Goal: Information Seeking & Learning: Learn about a topic

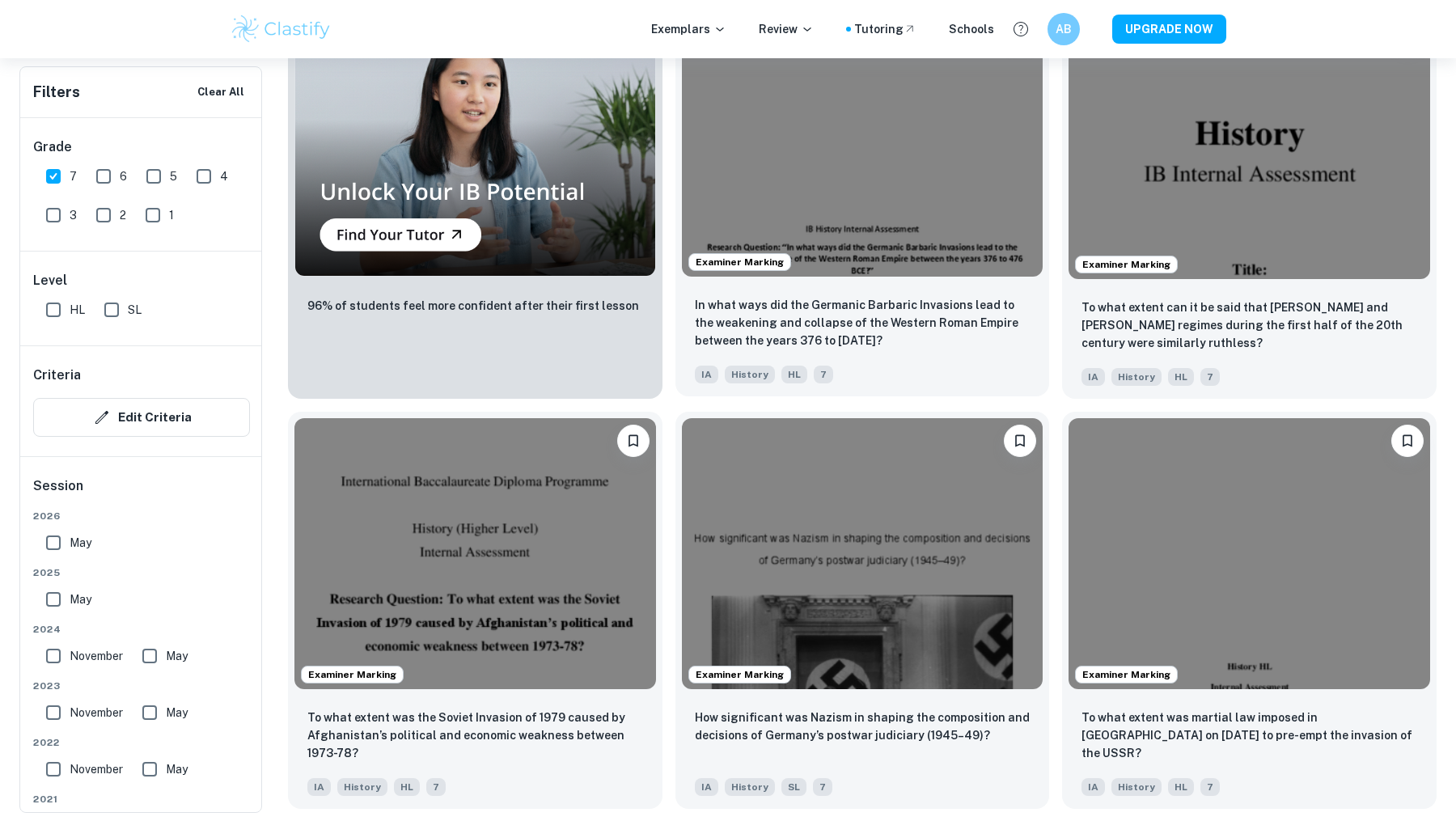
scroll to position [1433, 0]
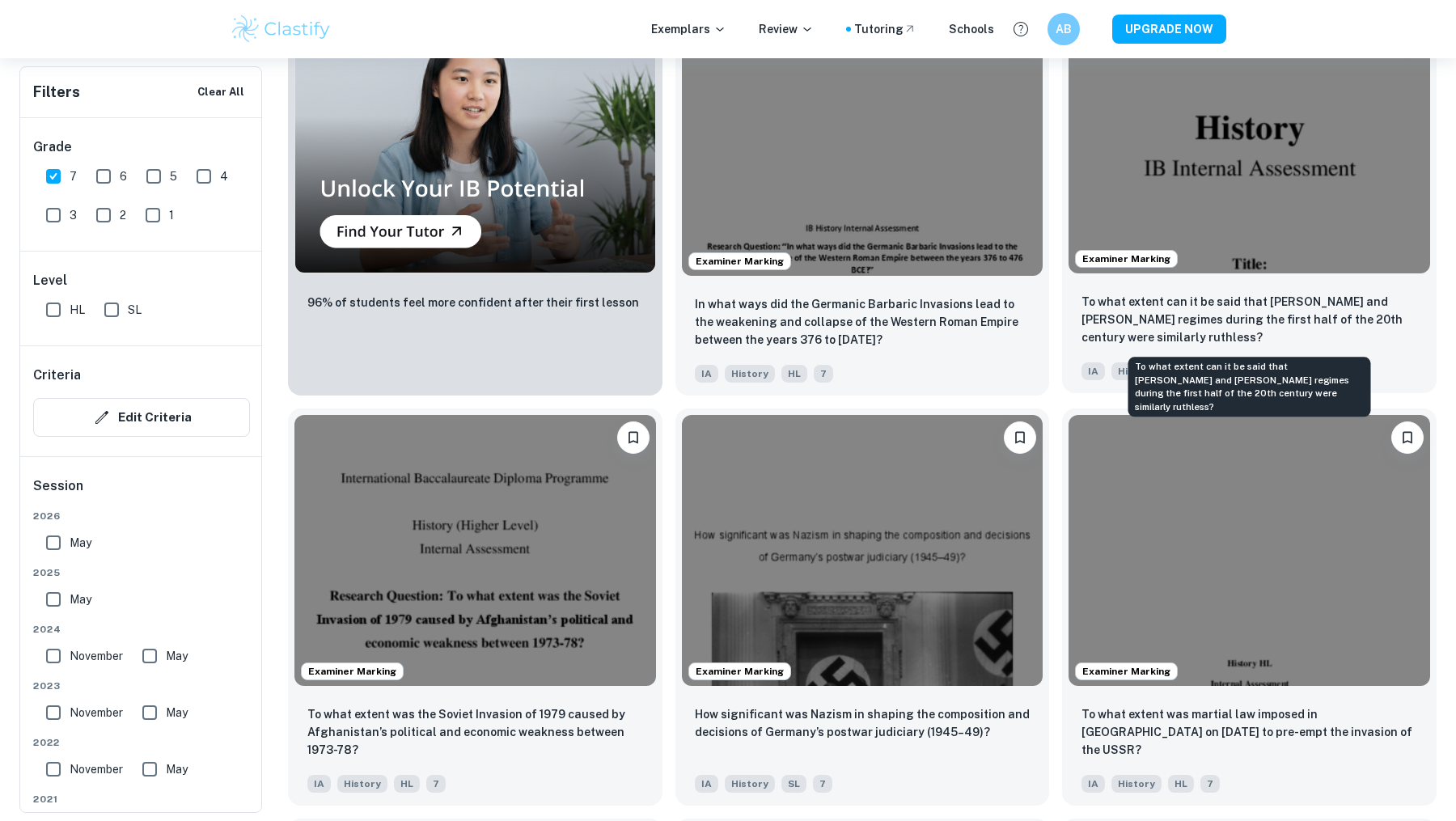
click at [1112, 313] on p "To what extent can it be said that [PERSON_NAME] and [PERSON_NAME] regimes duri…" at bounding box center [1249, 319] width 335 height 53
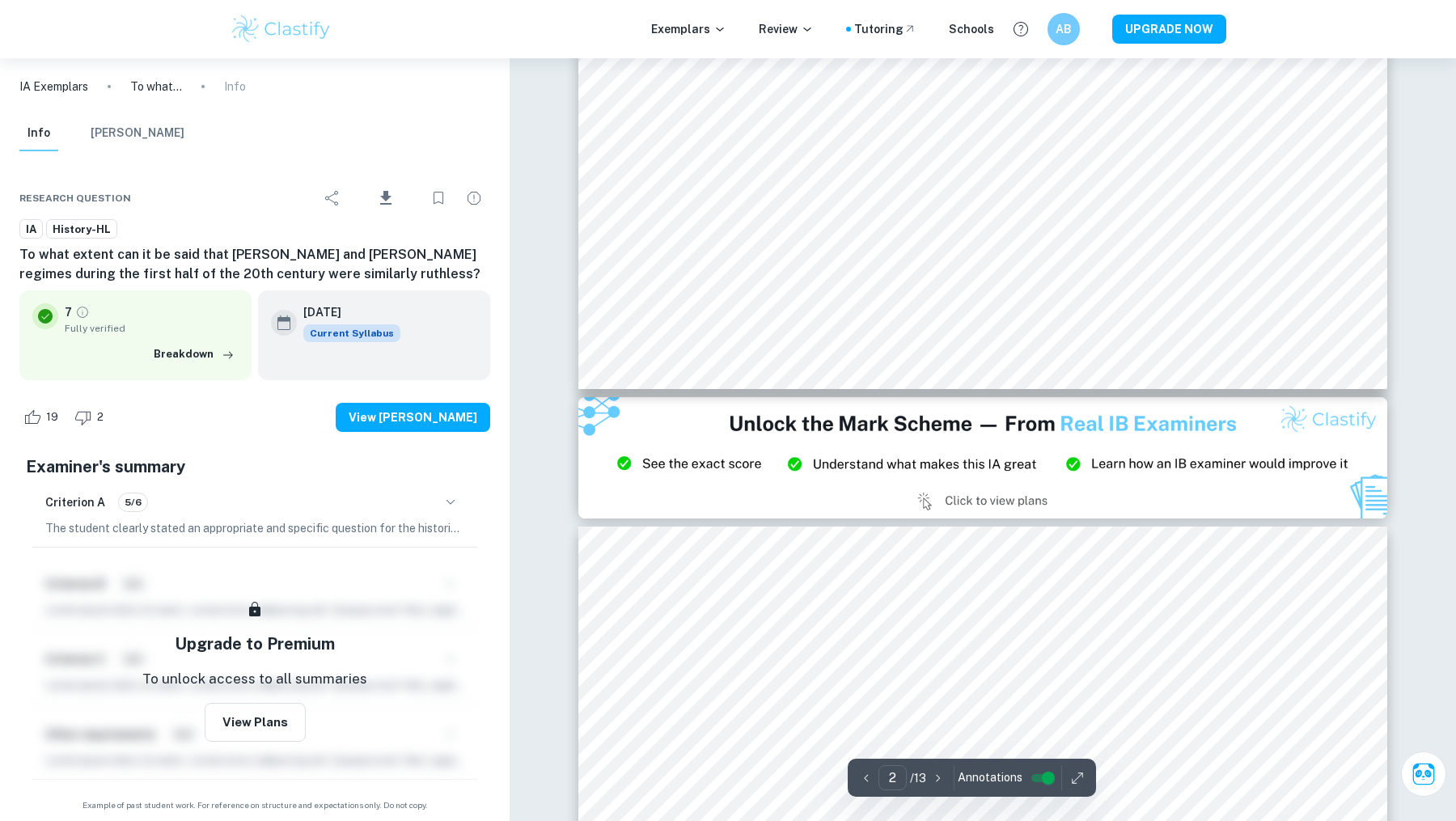
type input "3"
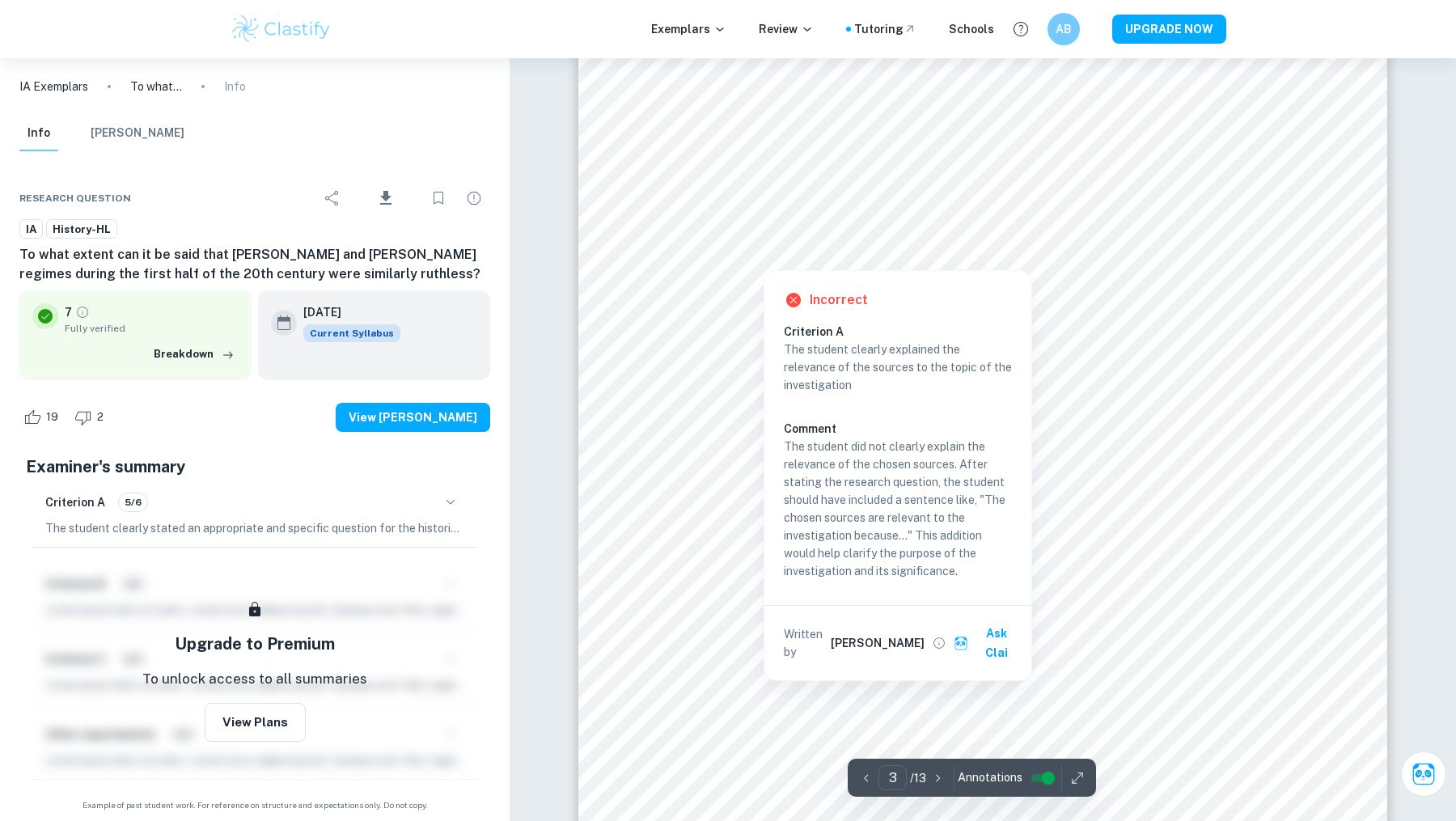
scroll to position [2647, 0]
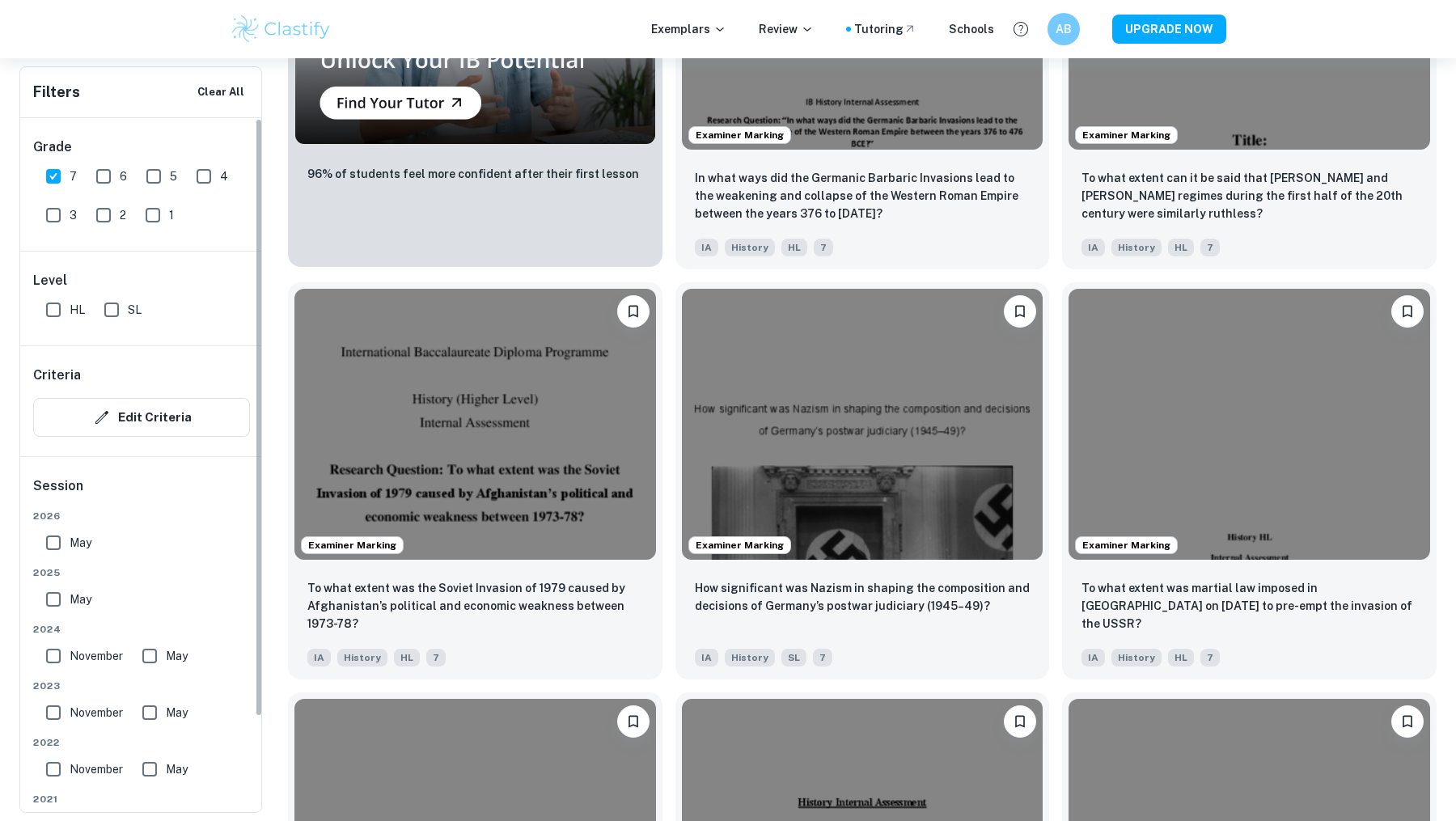
scroll to position [1614, 0]
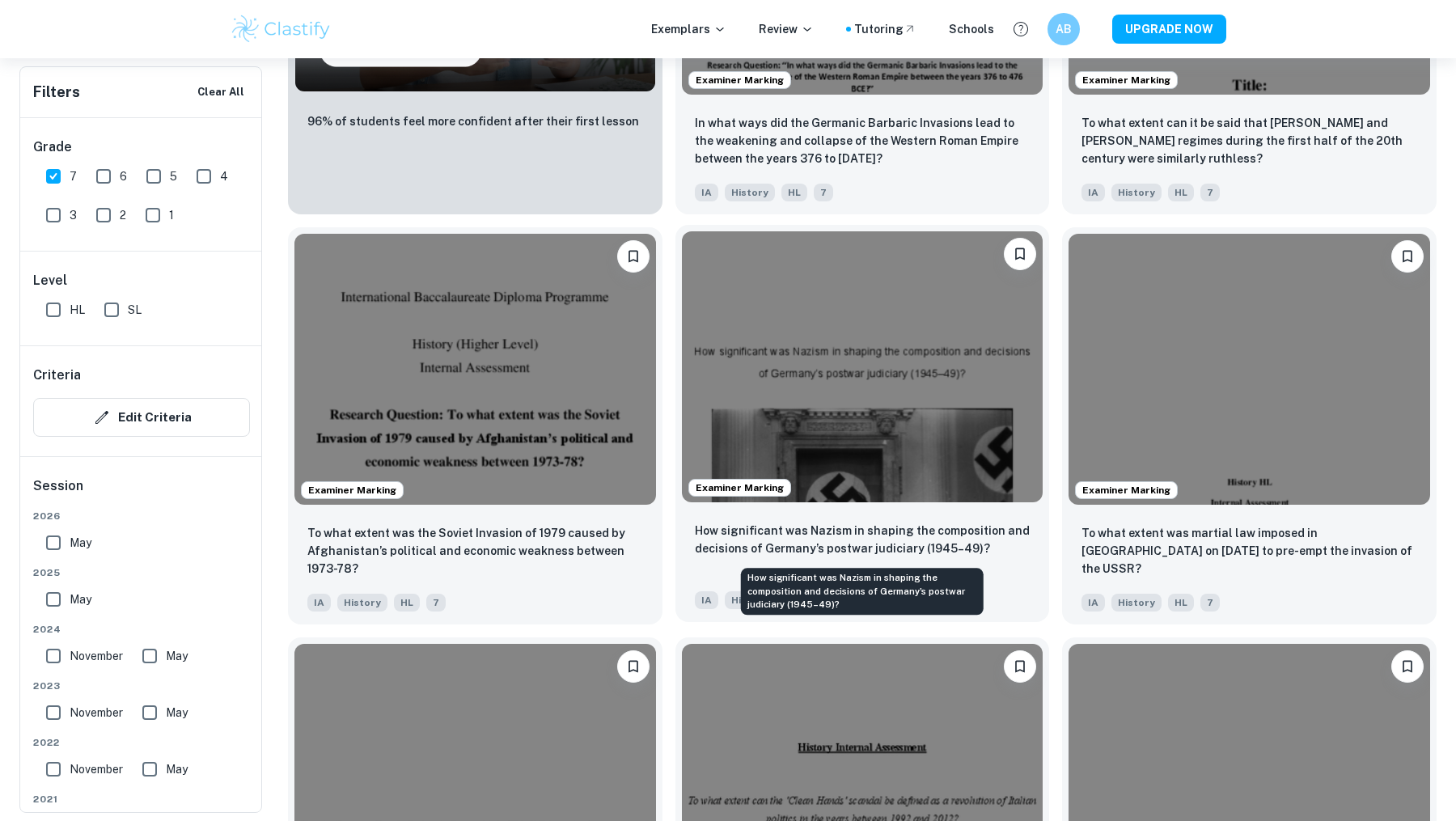
click at [790, 543] on p "How significant was Nazism in shaping the composition and decisions of Germany’…" at bounding box center [862, 540] width 335 height 35
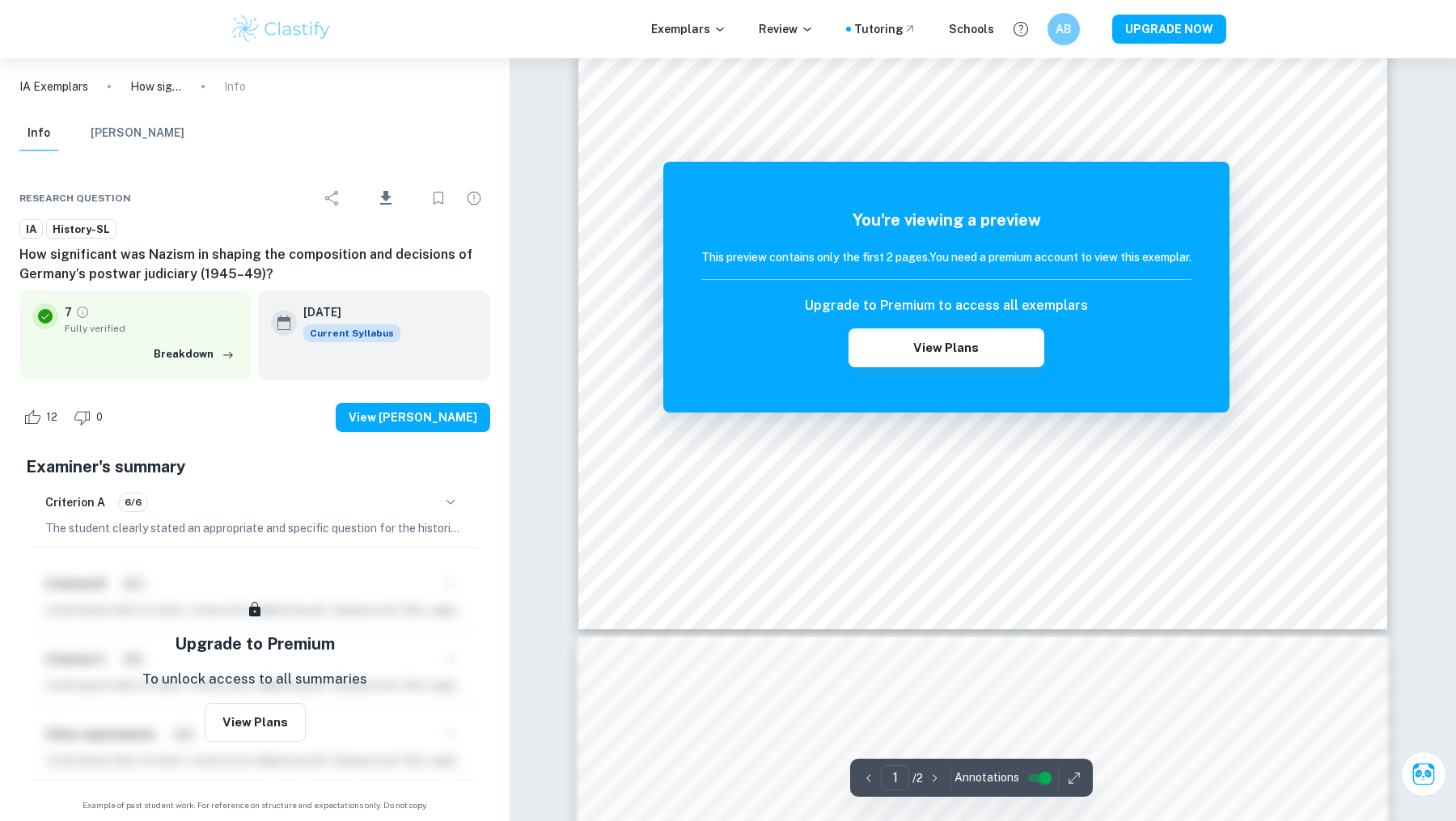
scroll to position [643, 0]
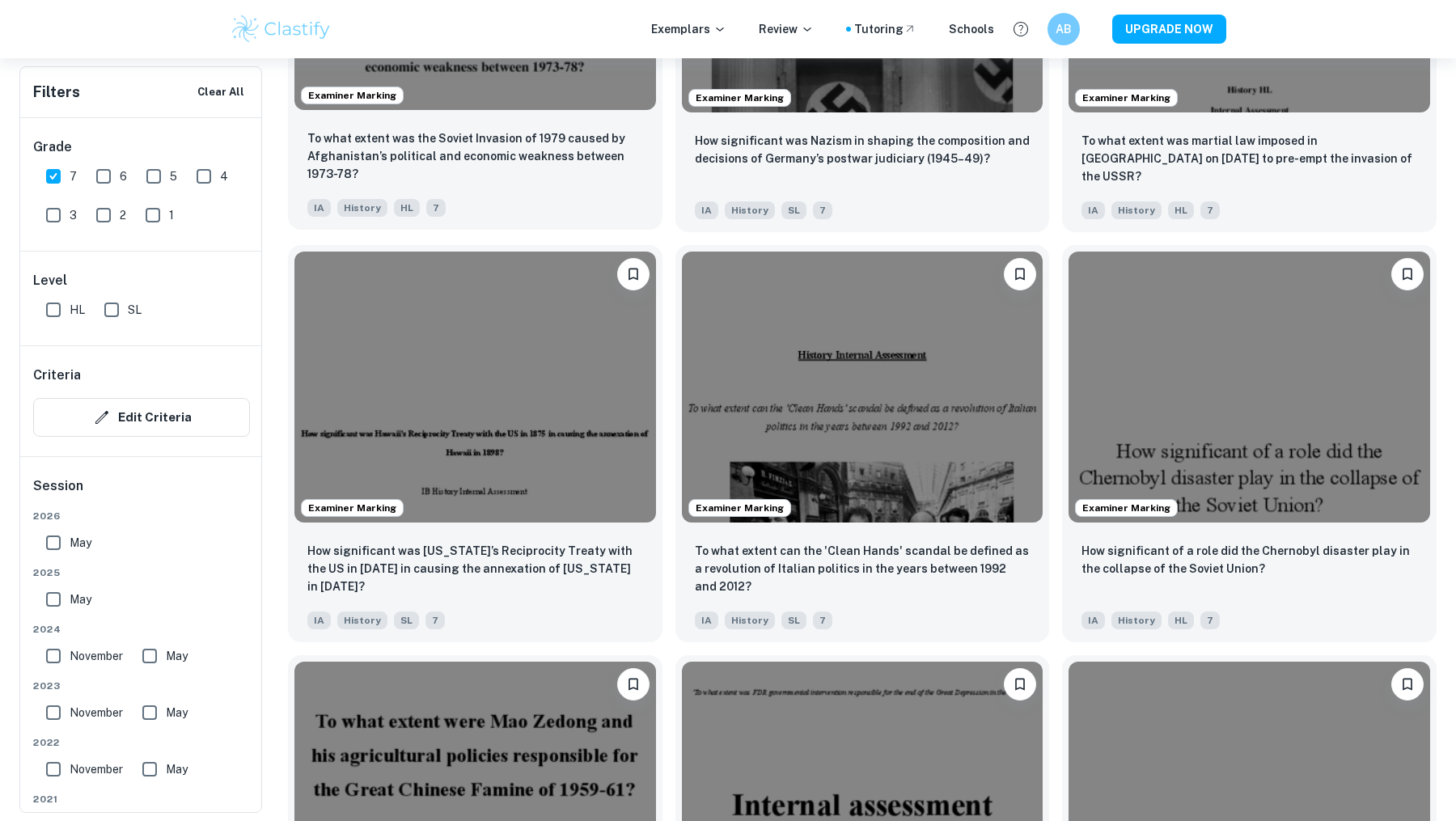
scroll to position [2042, 0]
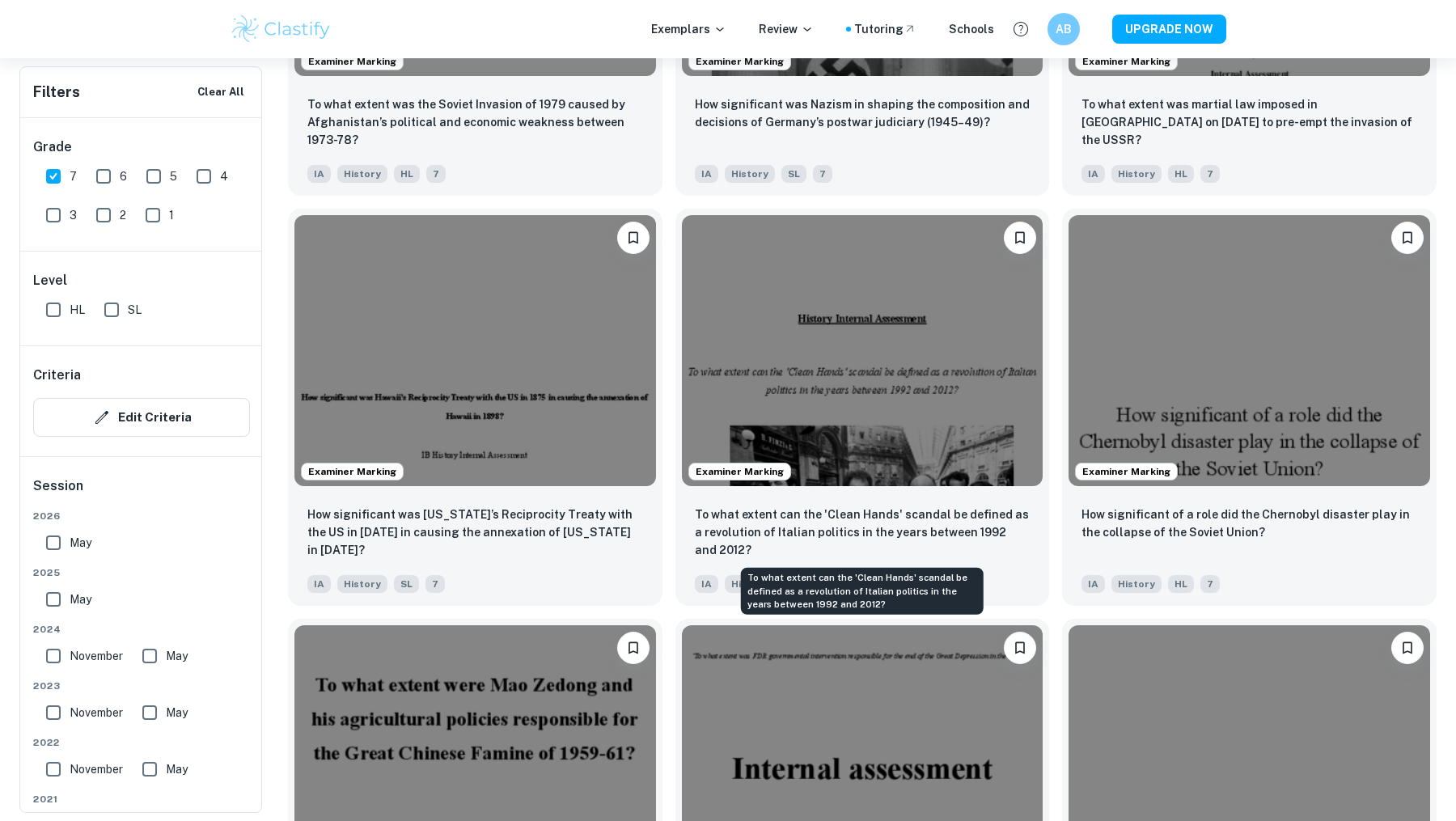
click at [756, 557] on div "To what extent can the 'Clean Hands' scandal be defined as a revolution of Ital…" at bounding box center [862, 586] width 246 height 60
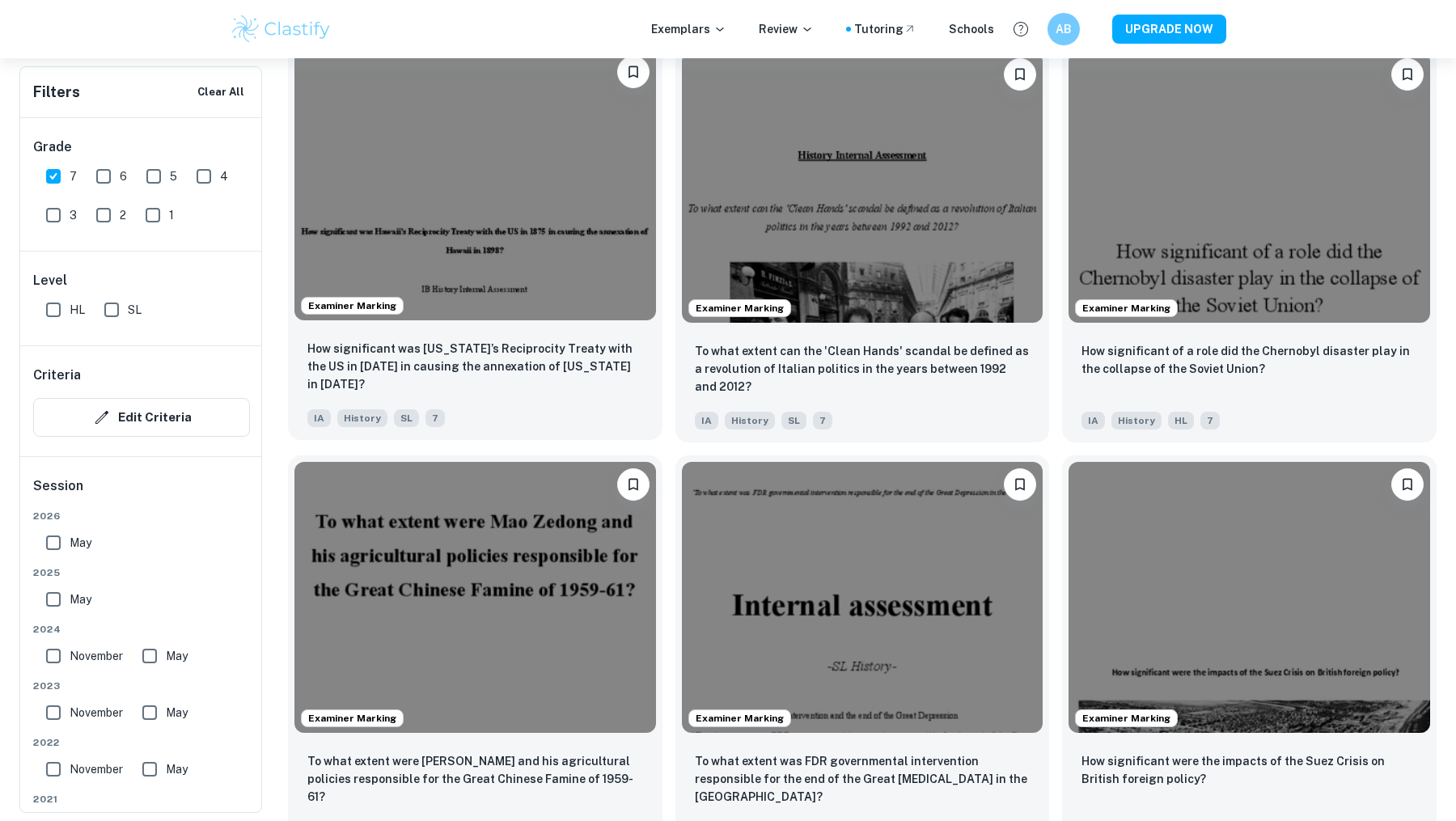
scroll to position [2210, 0]
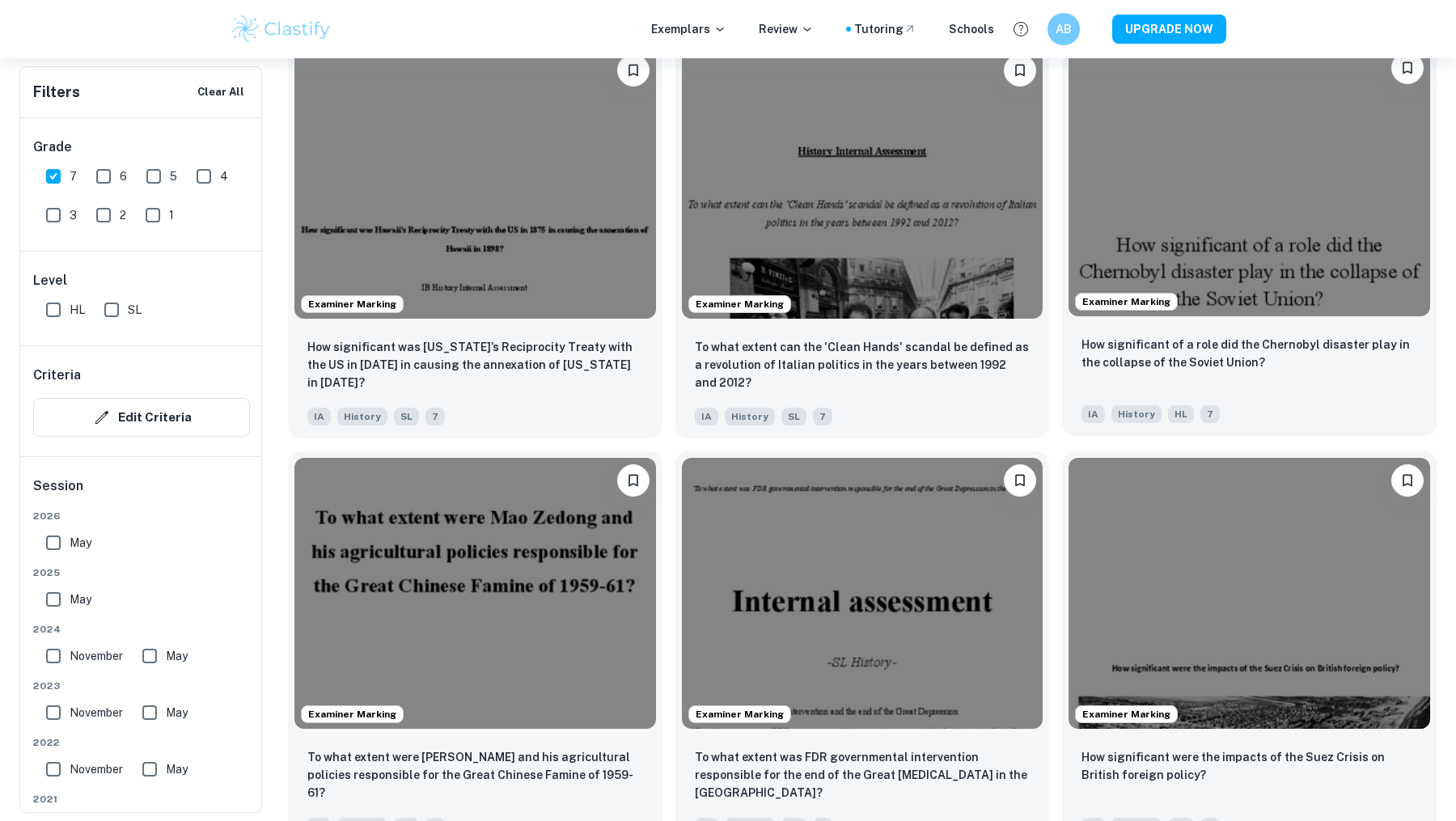
click at [1188, 338] on p "How significant of a role did the Chernobyl disaster play in the collapse of th…" at bounding box center [1249, 353] width 335 height 35
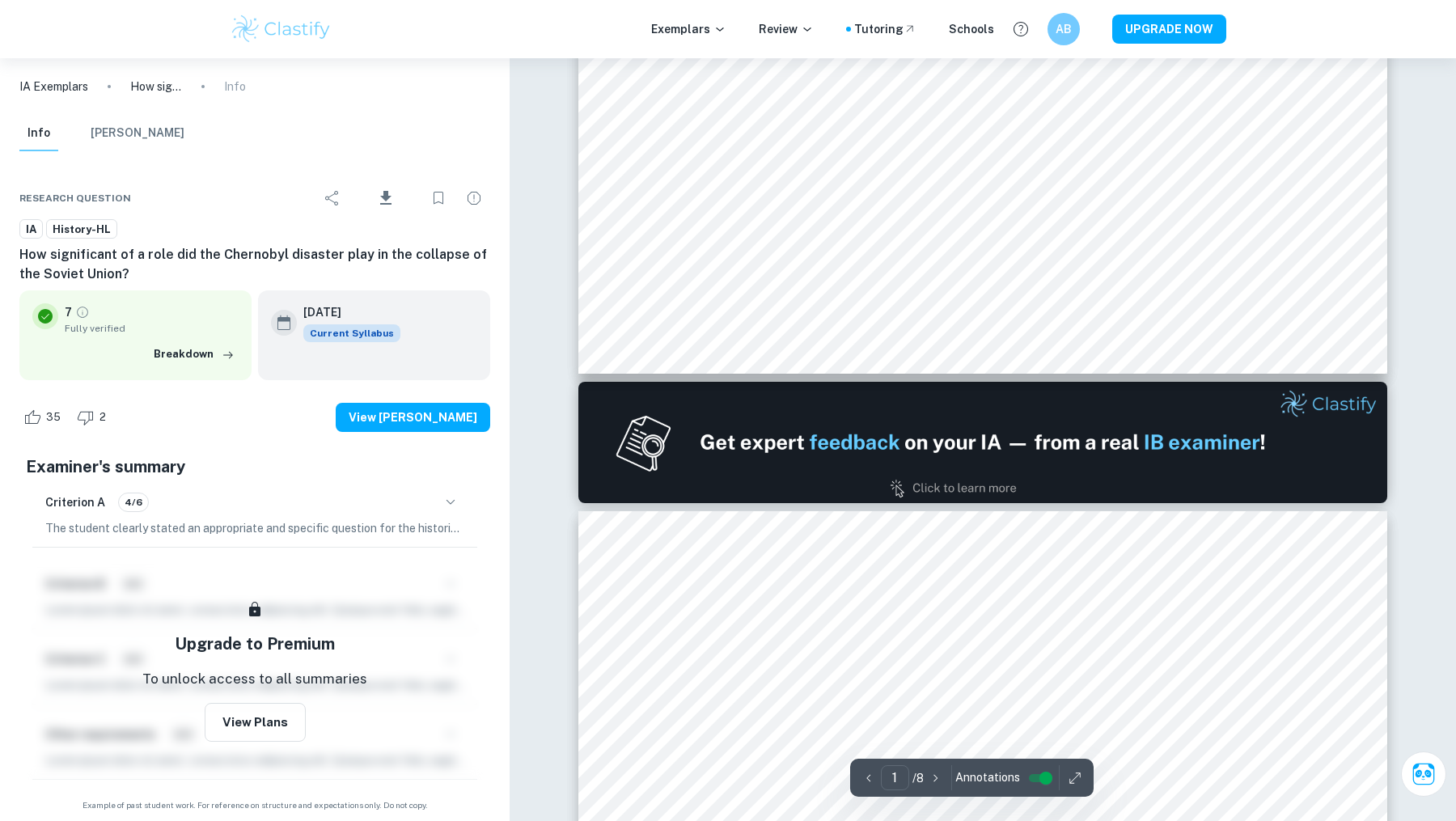
scroll to position [844, 0]
type input "2"
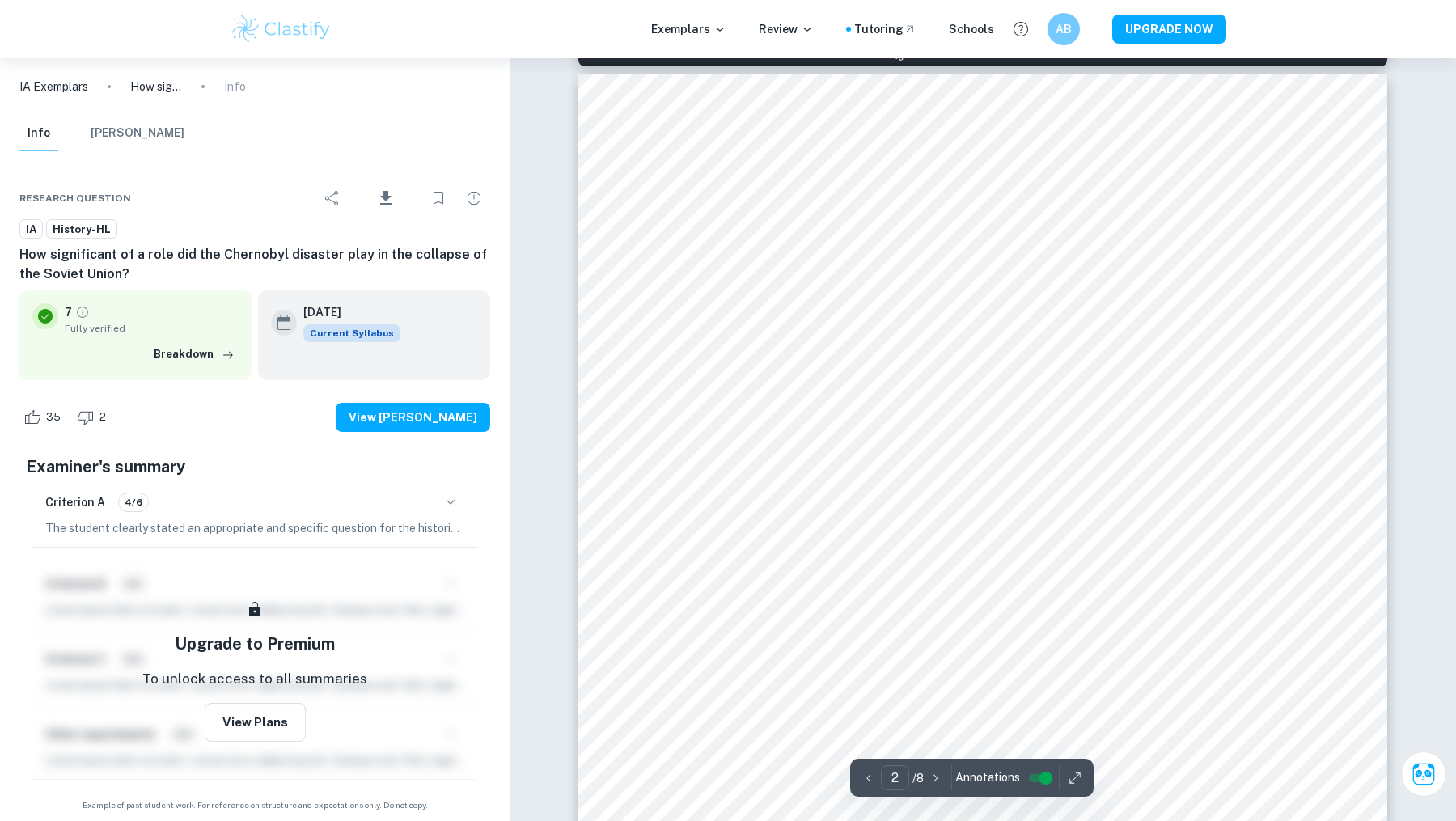
scroll to position [1569, 0]
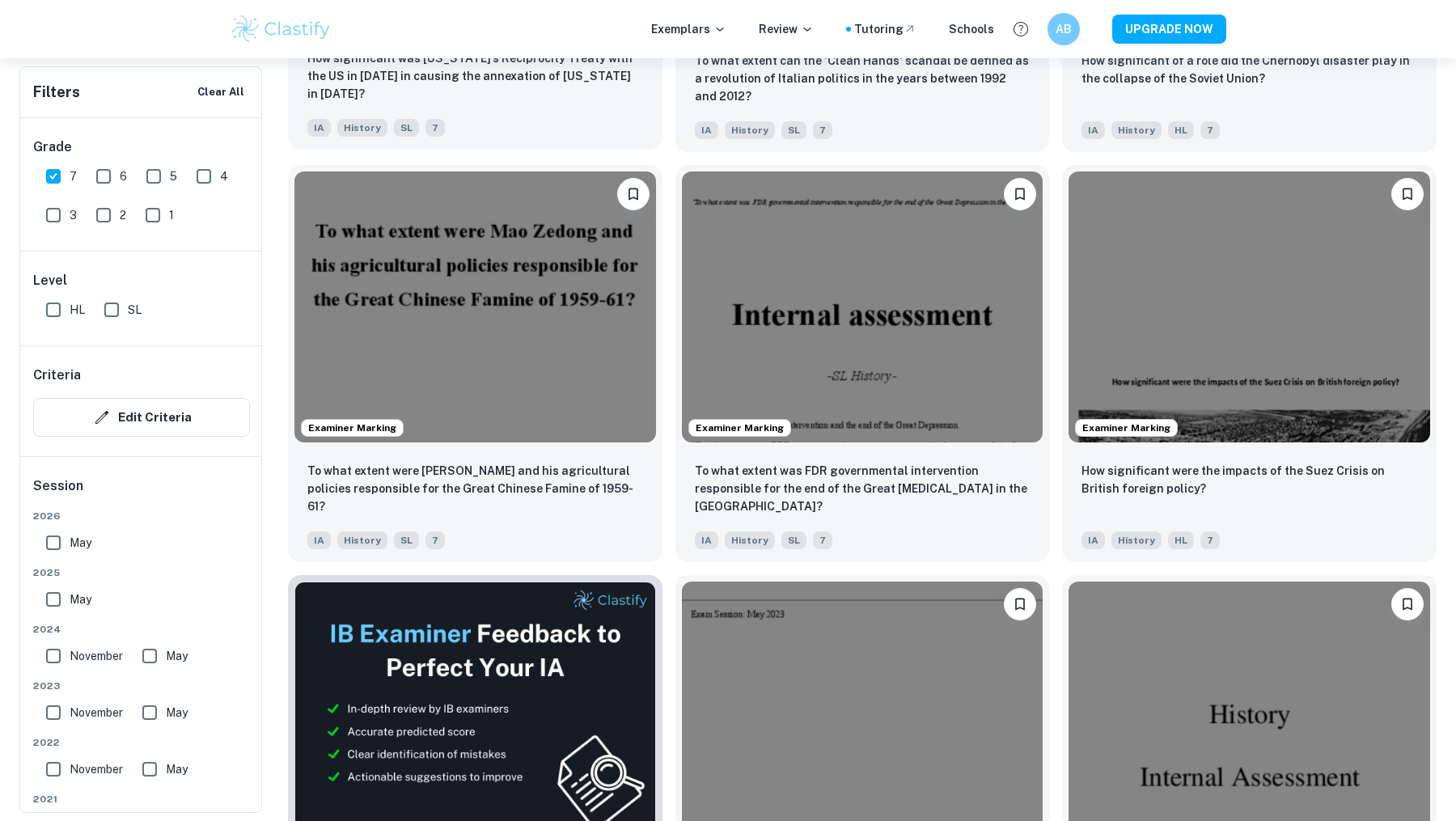
scroll to position [2525, 0]
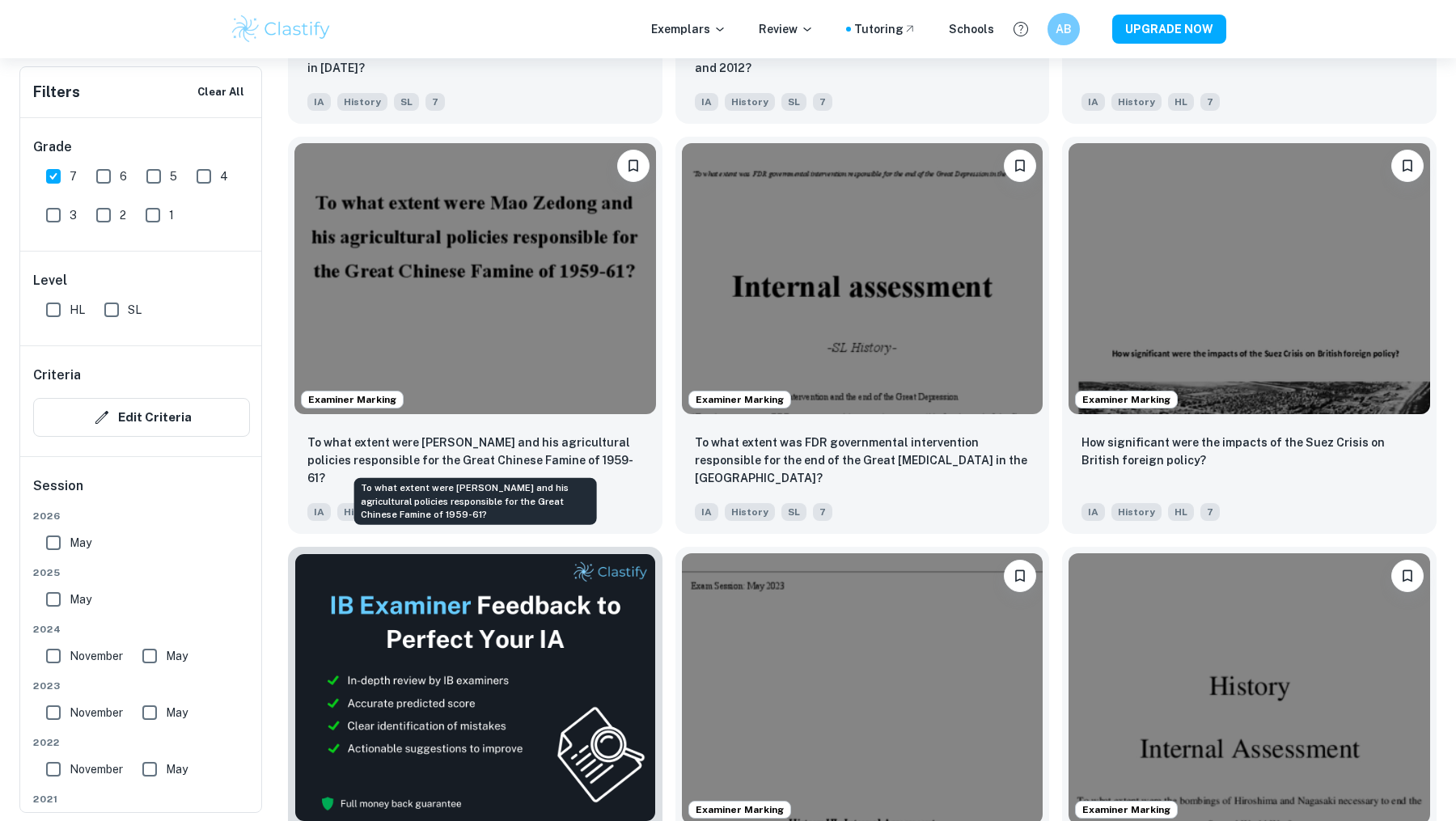
click at [502, 470] on div "To what extent were [PERSON_NAME] and his agricultural policies responsible for…" at bounding box center [475, 496] width 246 height 60
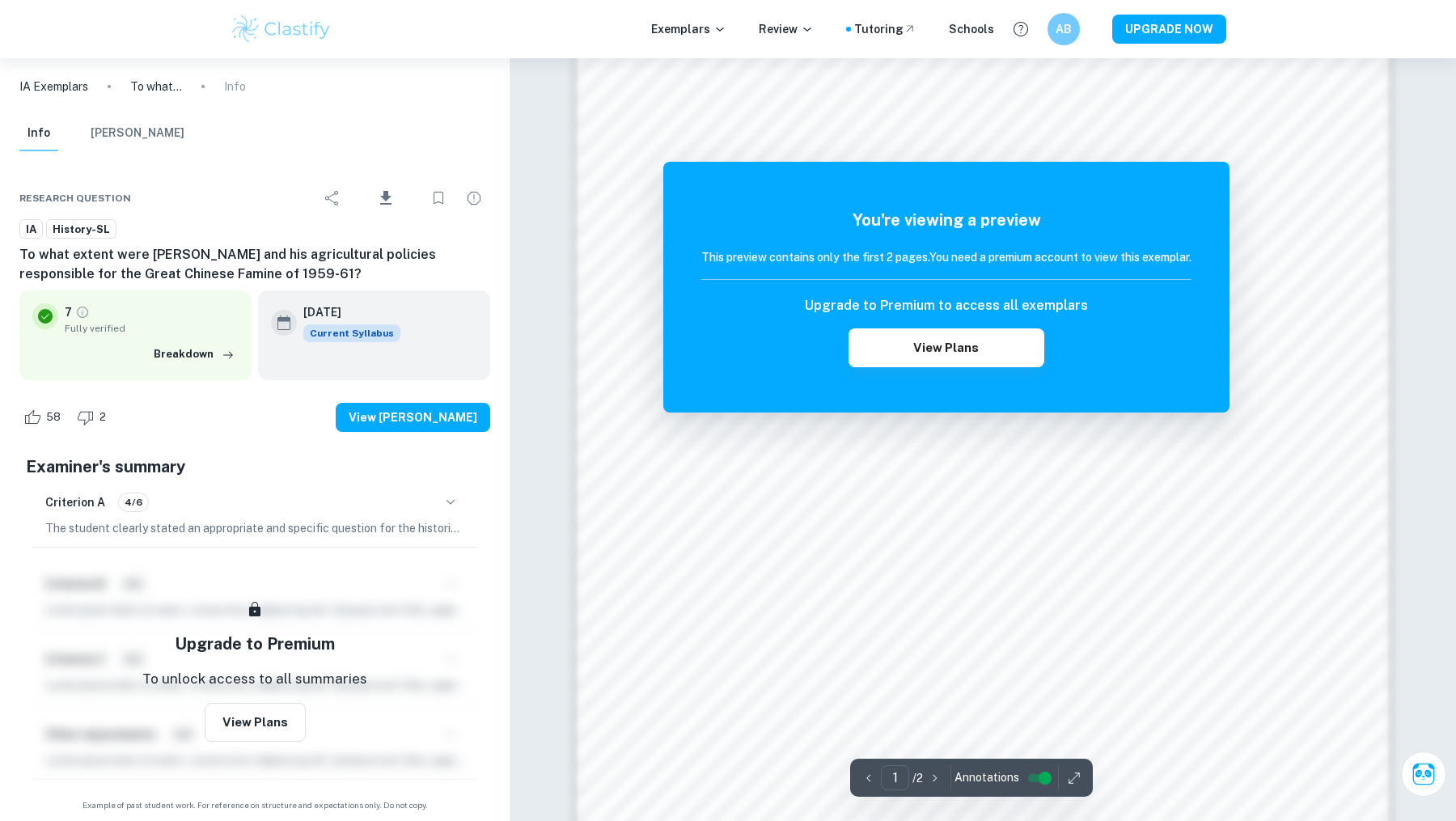
scroll to position [1379, 0]
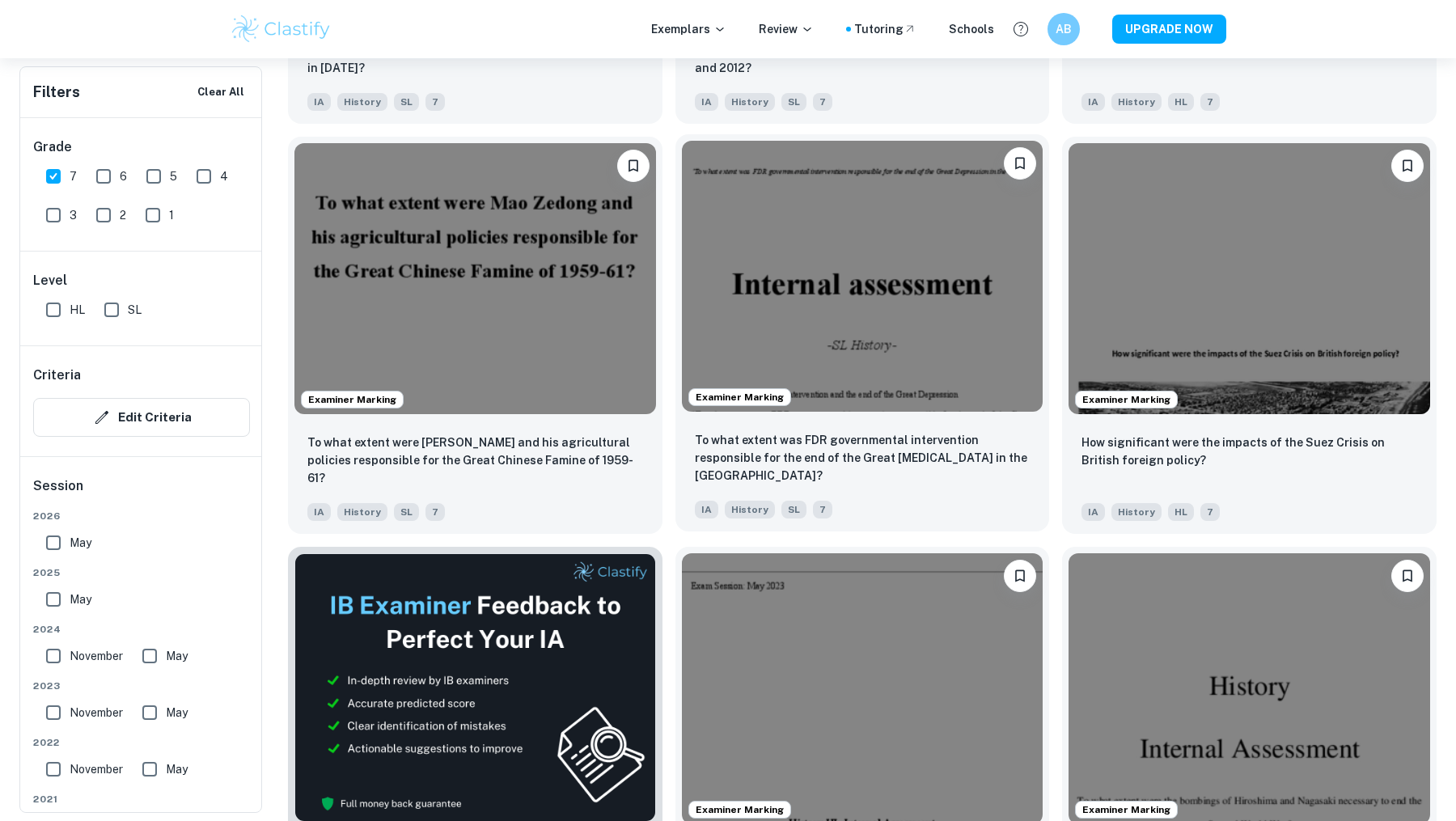
scroll to position [2713, 0]
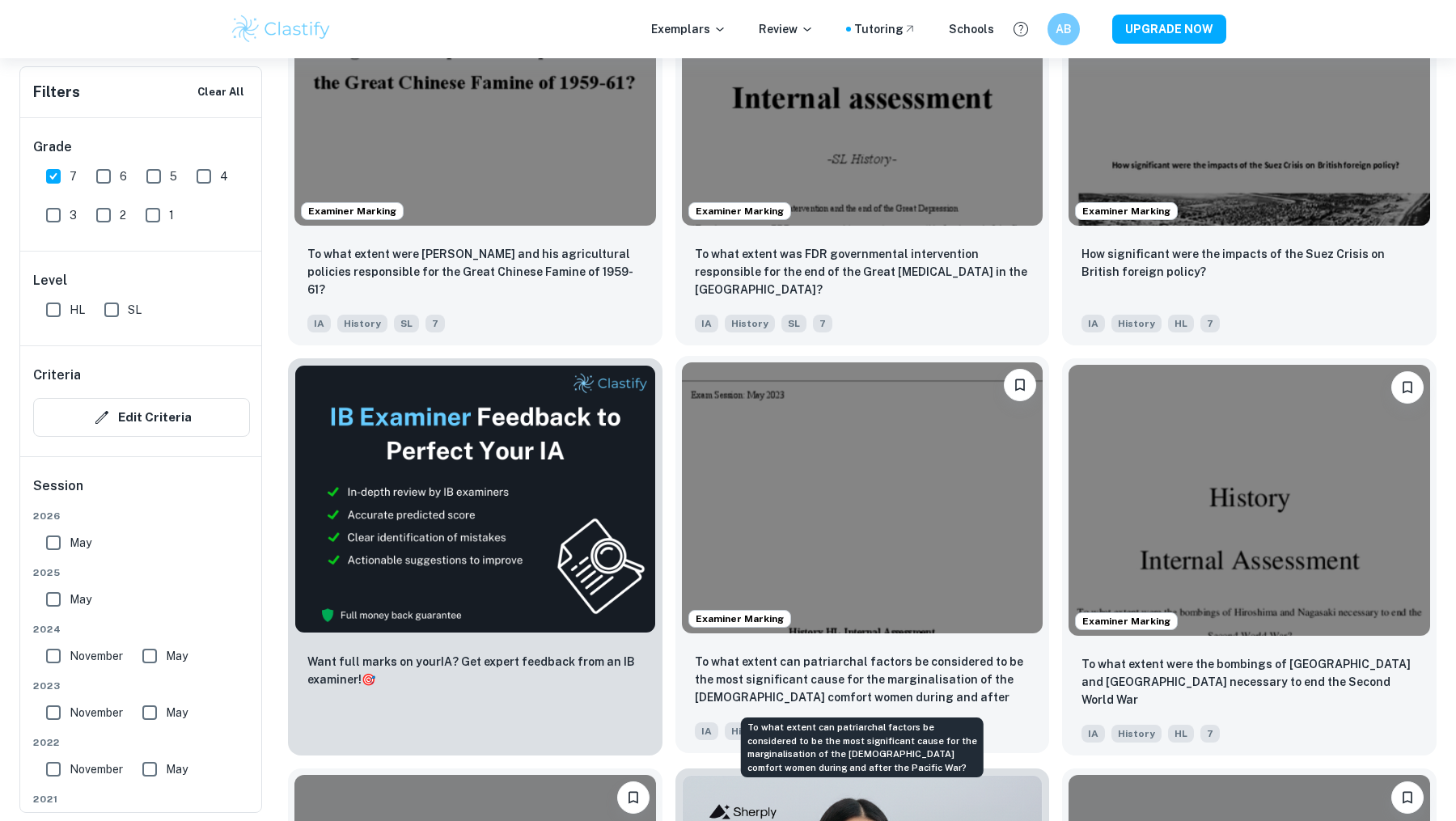
click at [942, 696] on p "To what extent can patriarchal factors be considered to be the most significant…" at bounding box center [862, 680] width 335 height 55
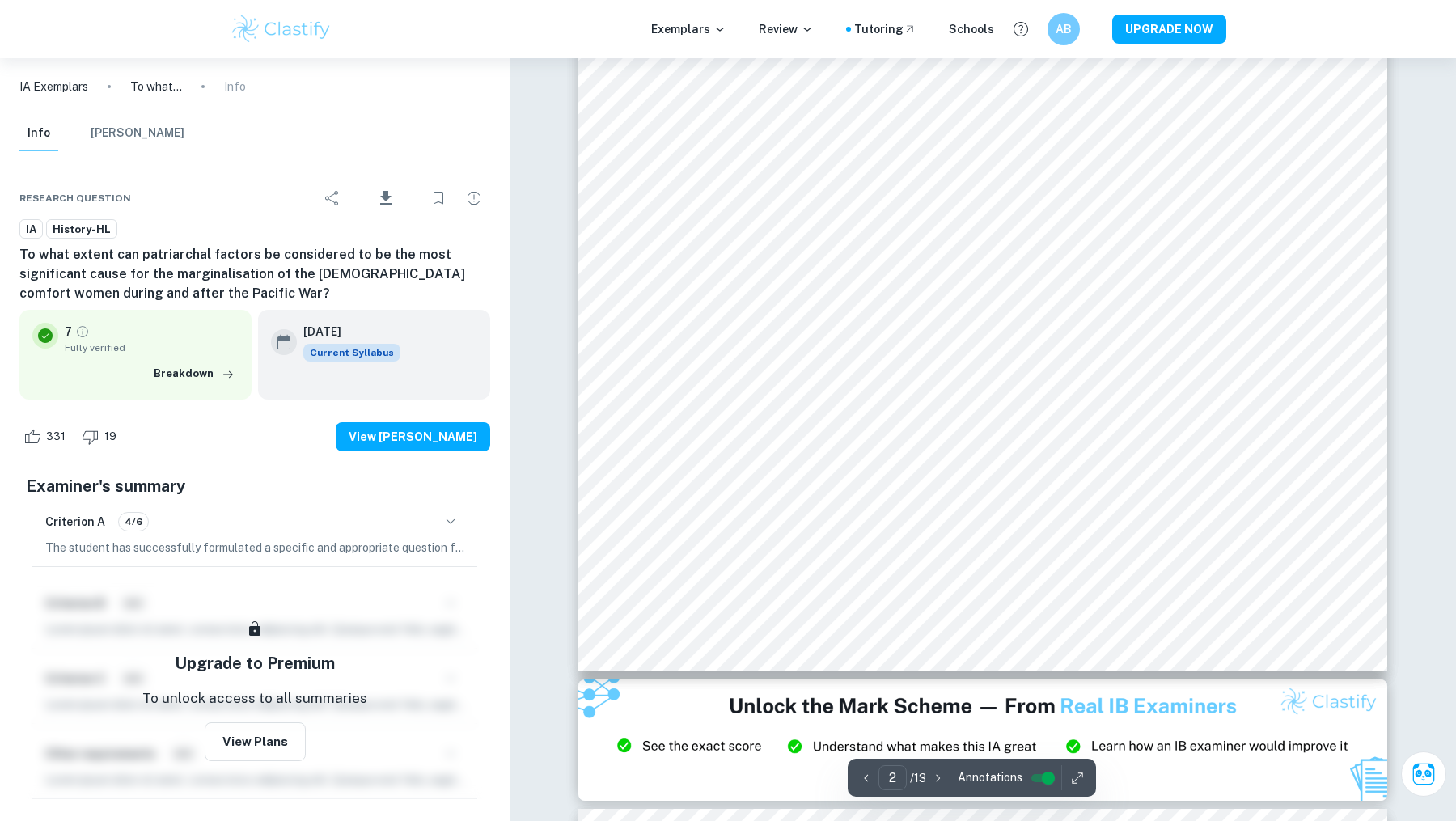
scroll to position [2537, 0]
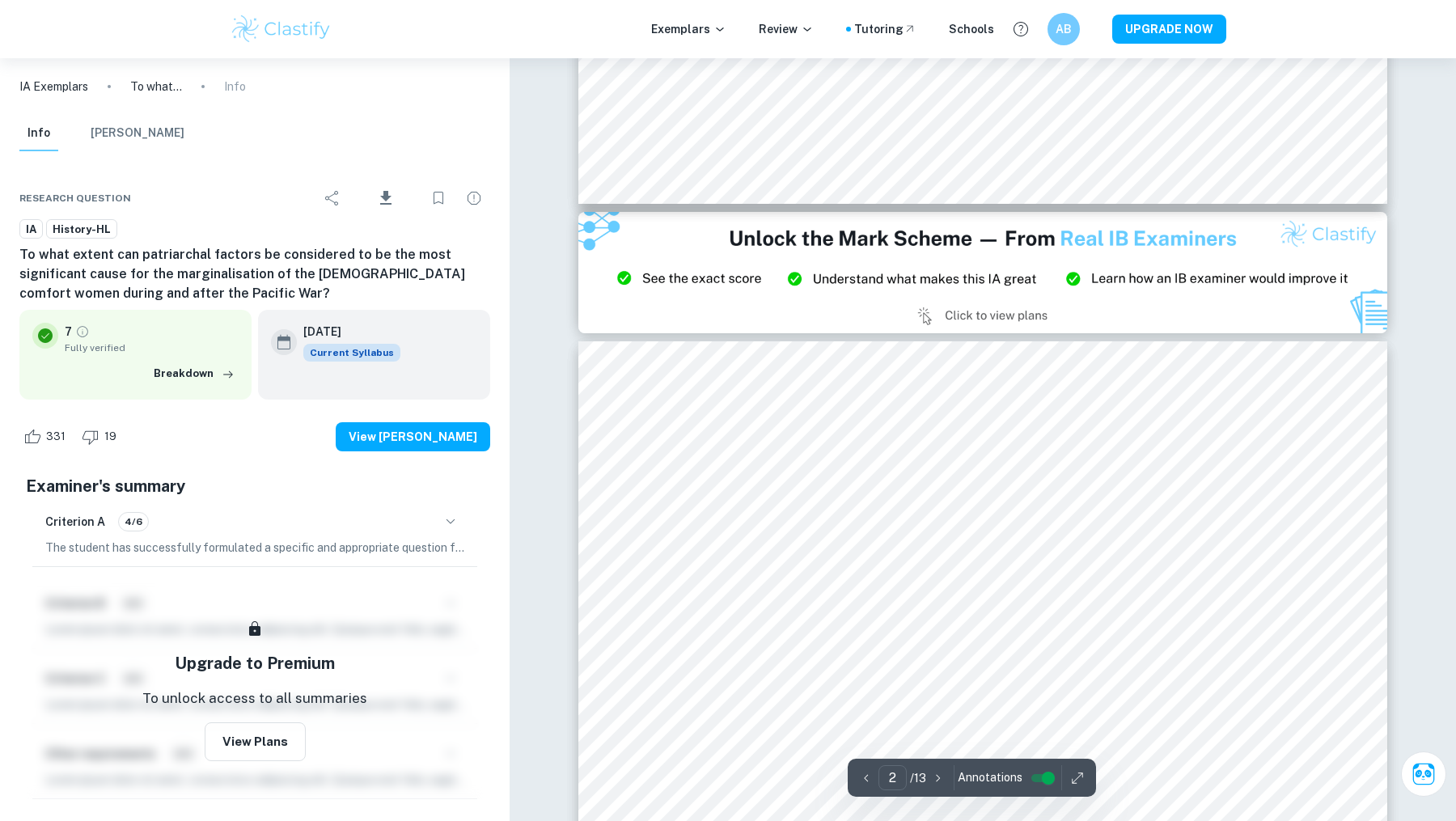
type input "3"
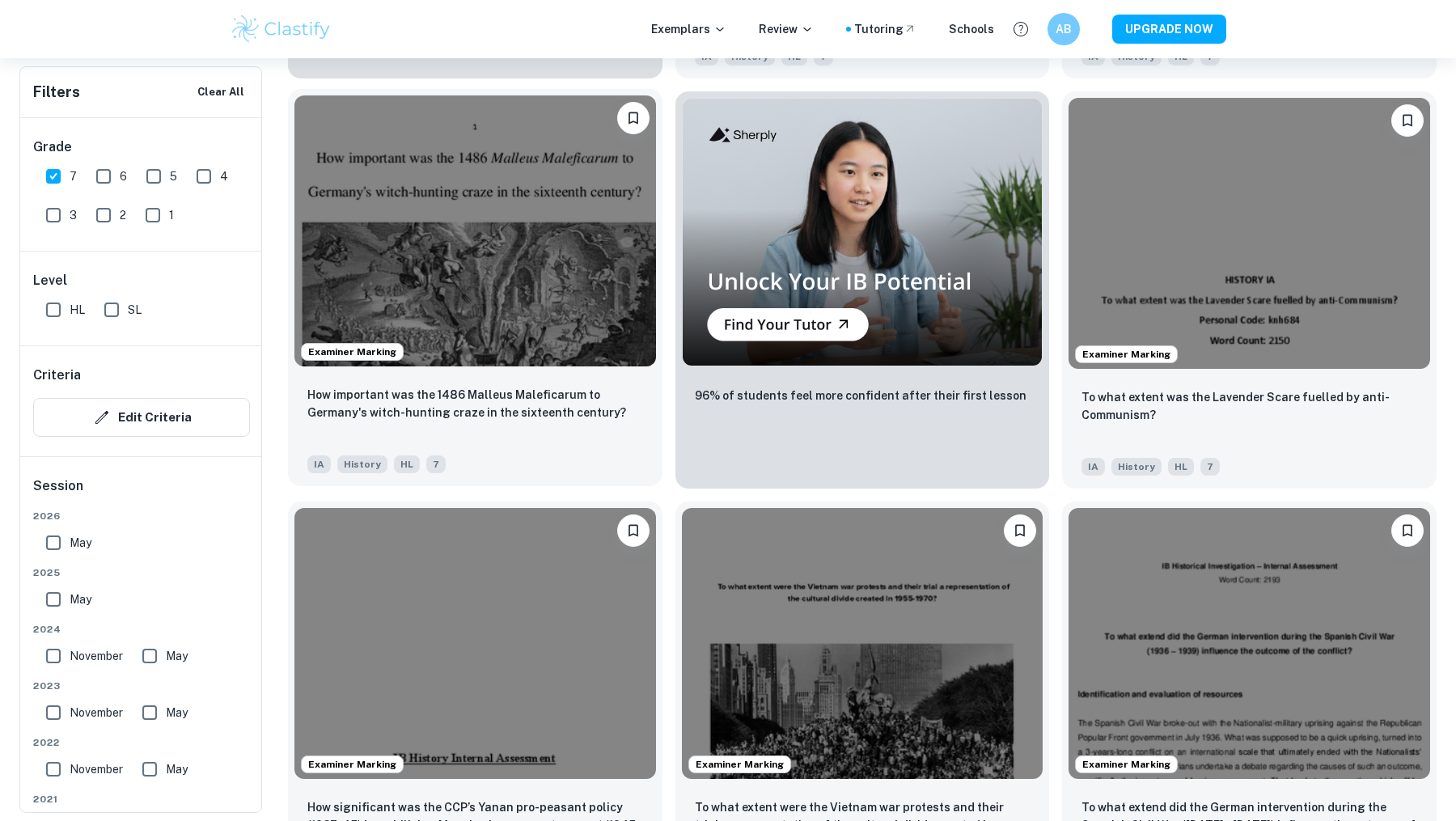
scroll to position [3579, 0]
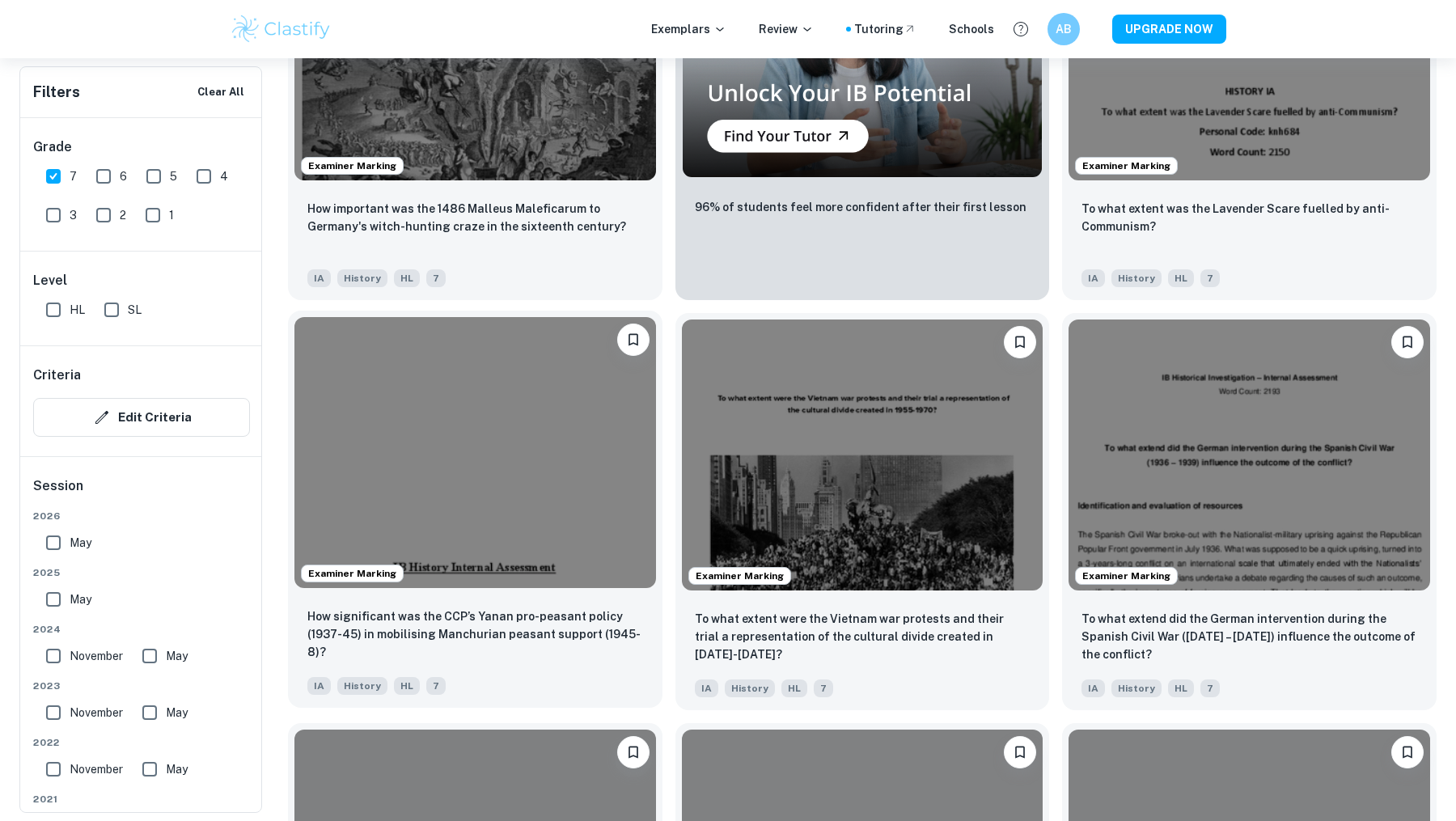
click at [507, 501] on img at bounding box center [475, 452] width 362 height 271
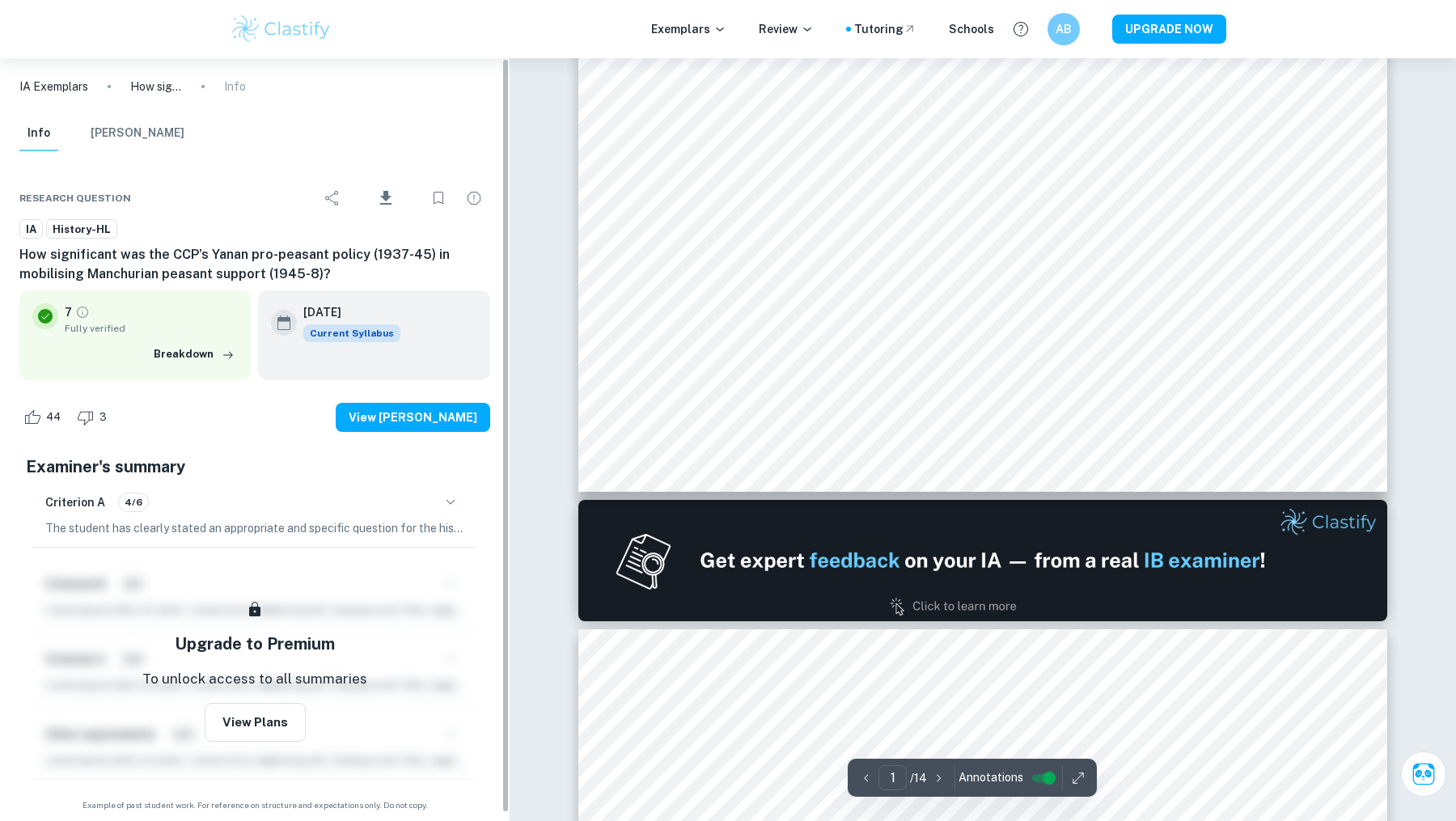
type input "2"
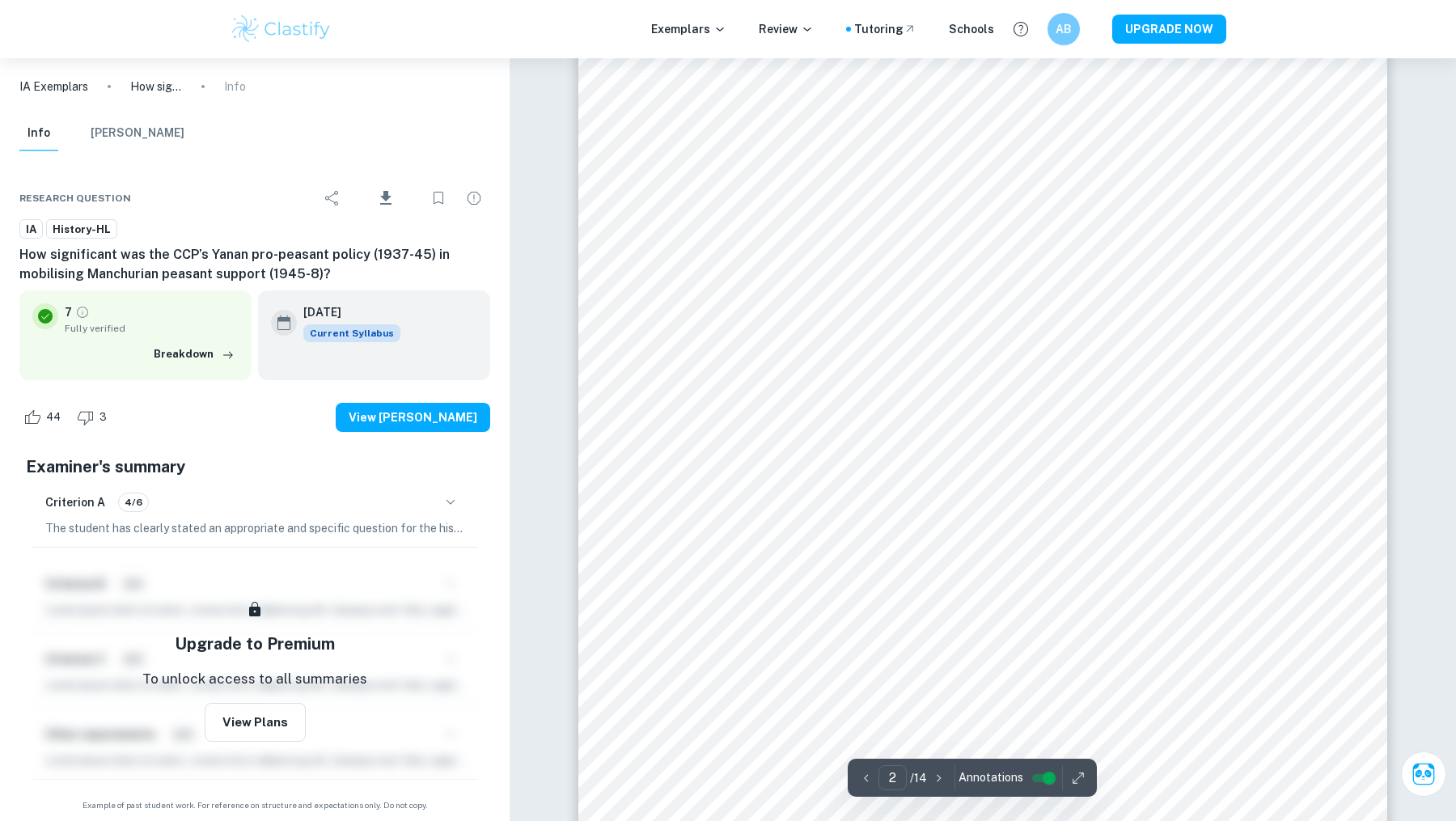
scroll to position [1380, 0]
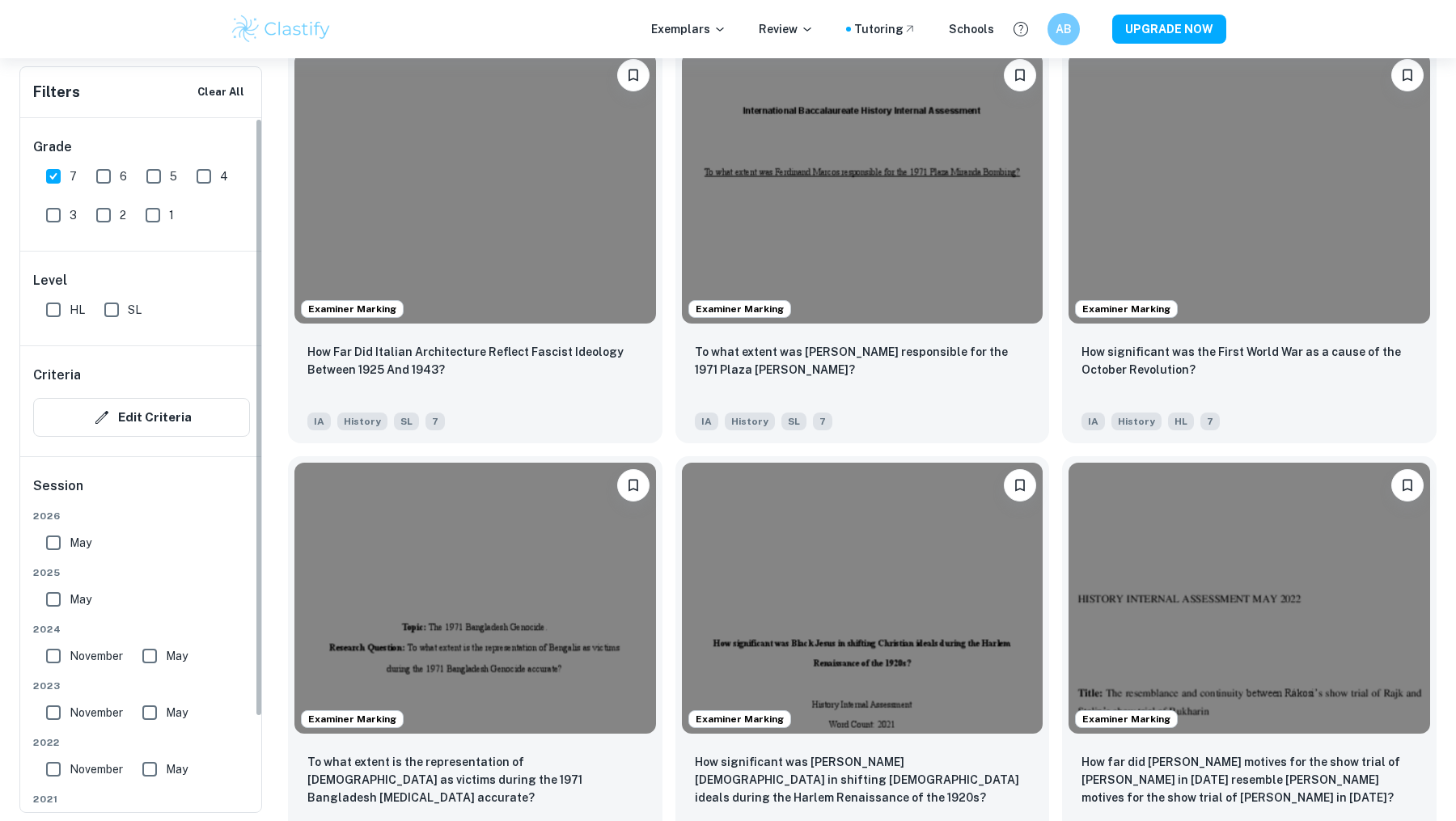
scroll to position [4565, 0]
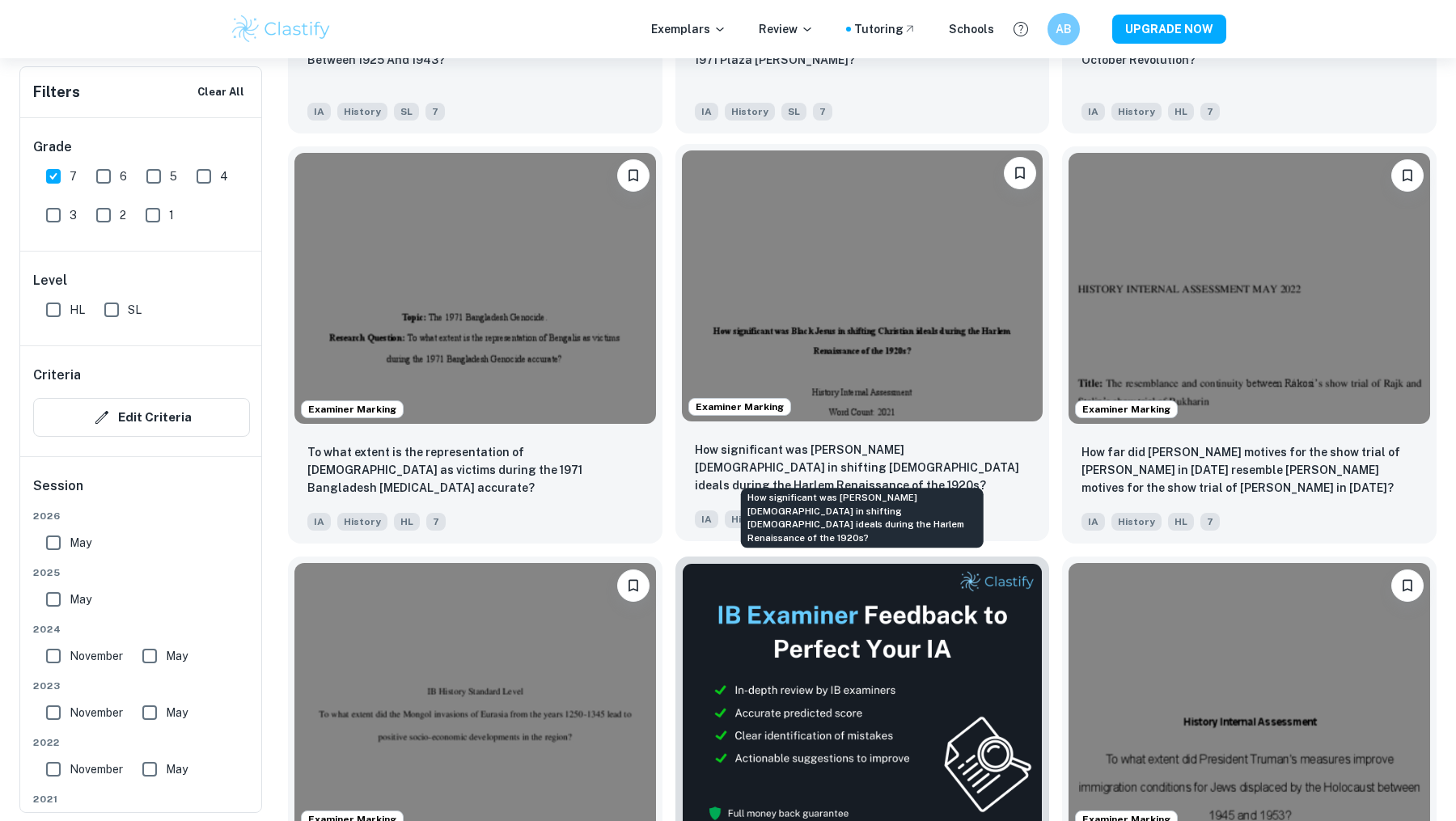
click at [758, 470] on p "How significant was [PERSON_NAME][DEMOGRAPHIC_DATA] in shifting [DEMOGRAPHIC_DA…" at bounding box center [862, 467] width 335 height 53
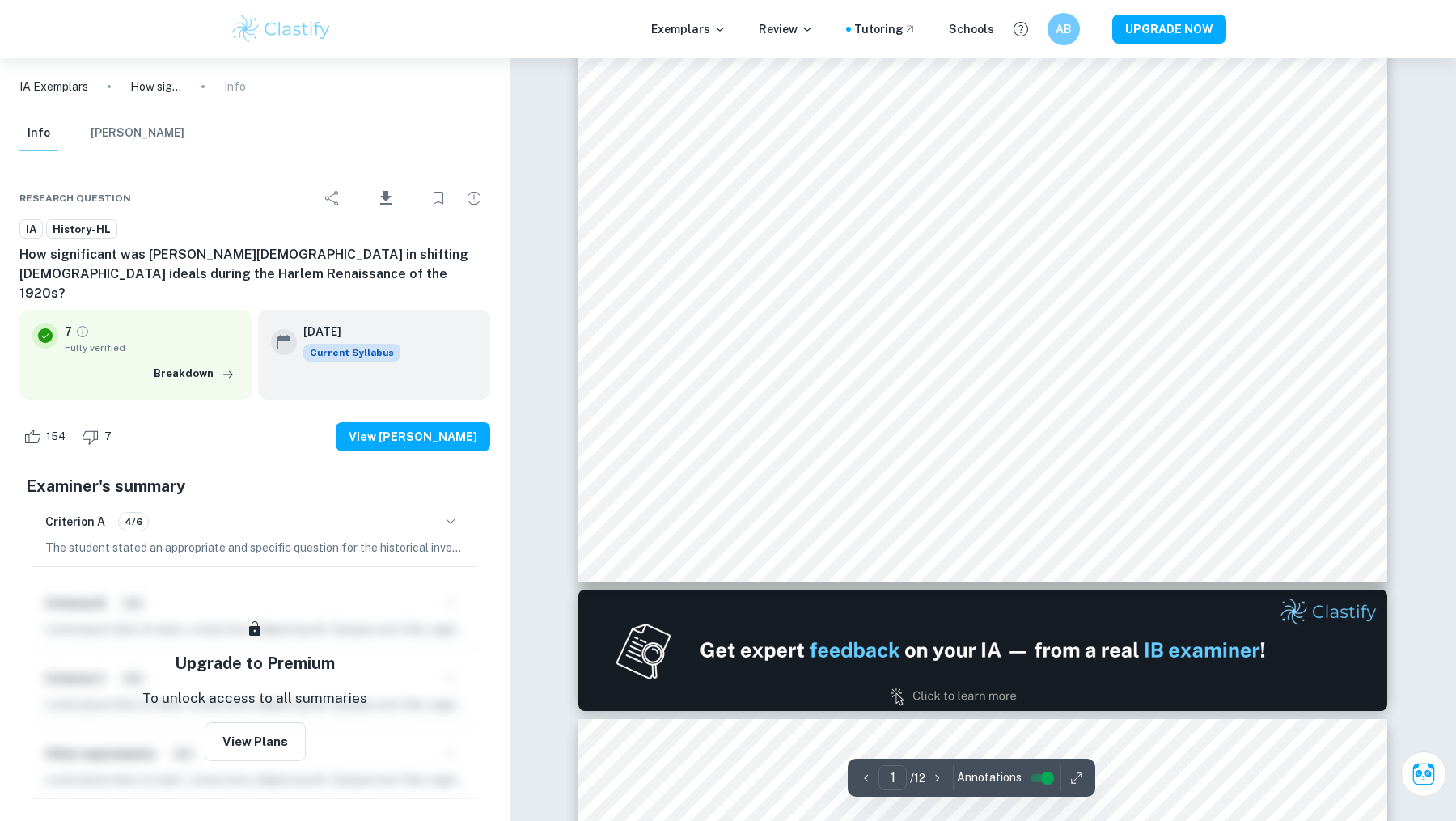
type input "2"
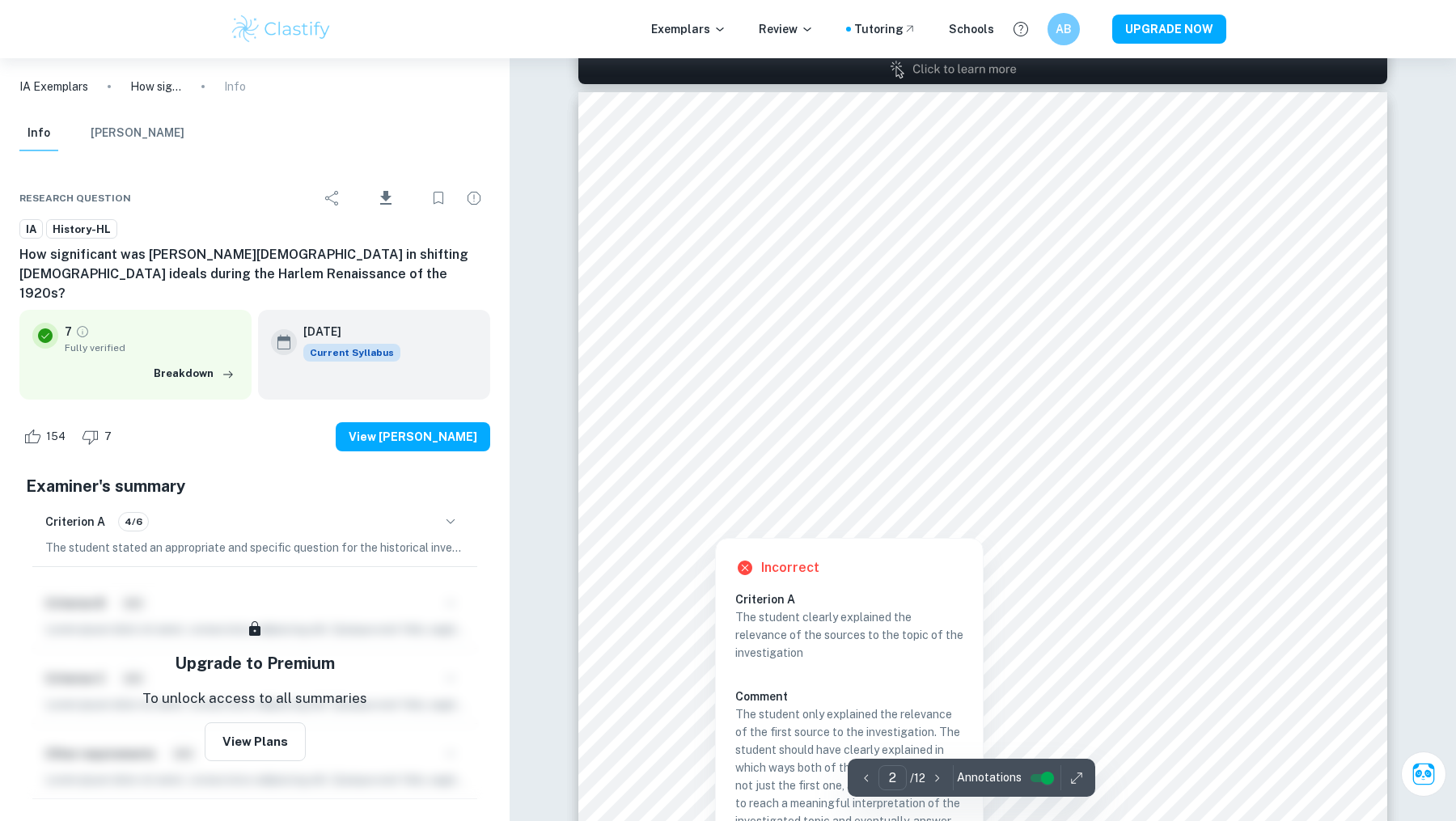
scroll to position [1168, 0]
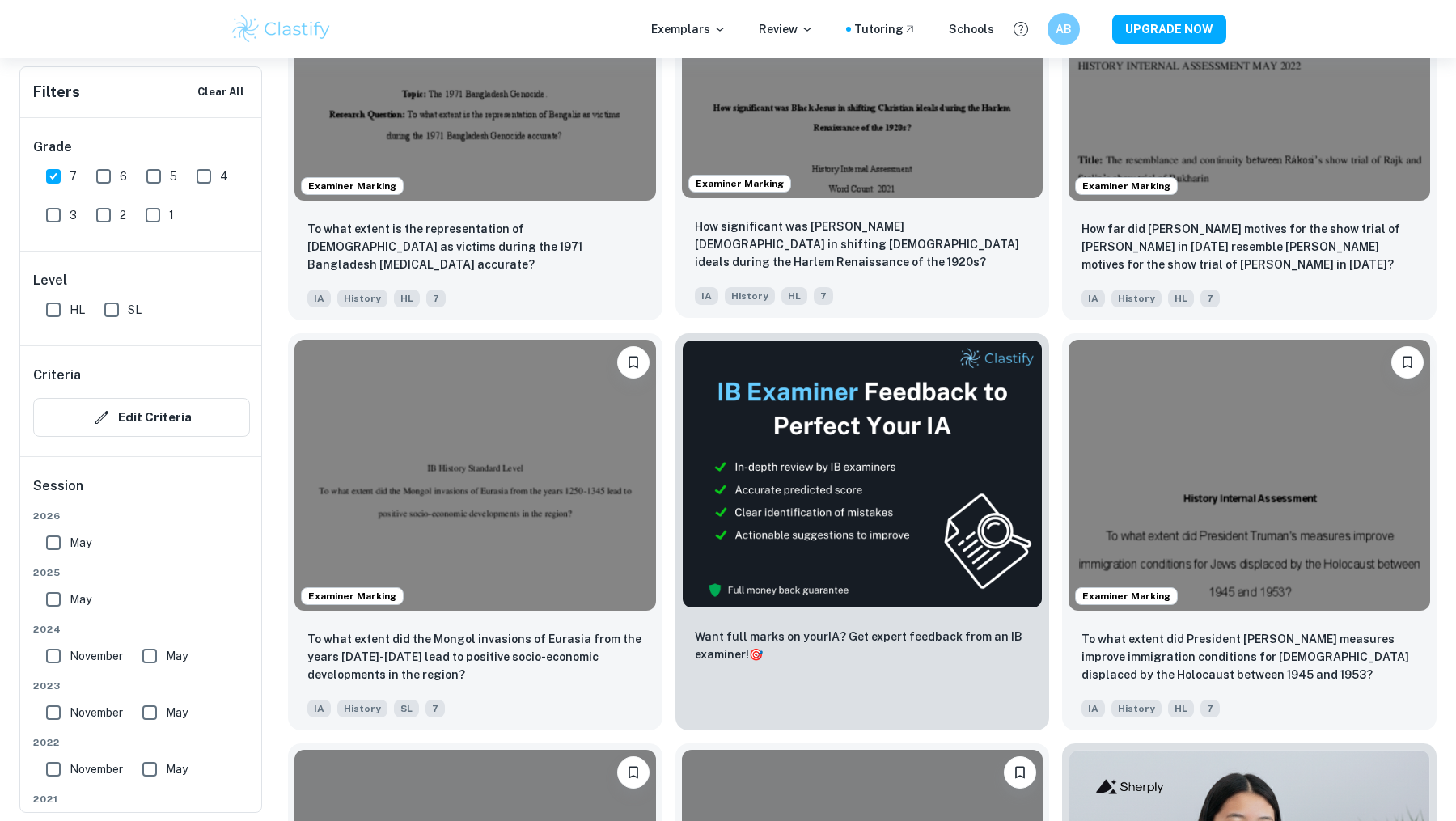
scroll to position [5289, 0]
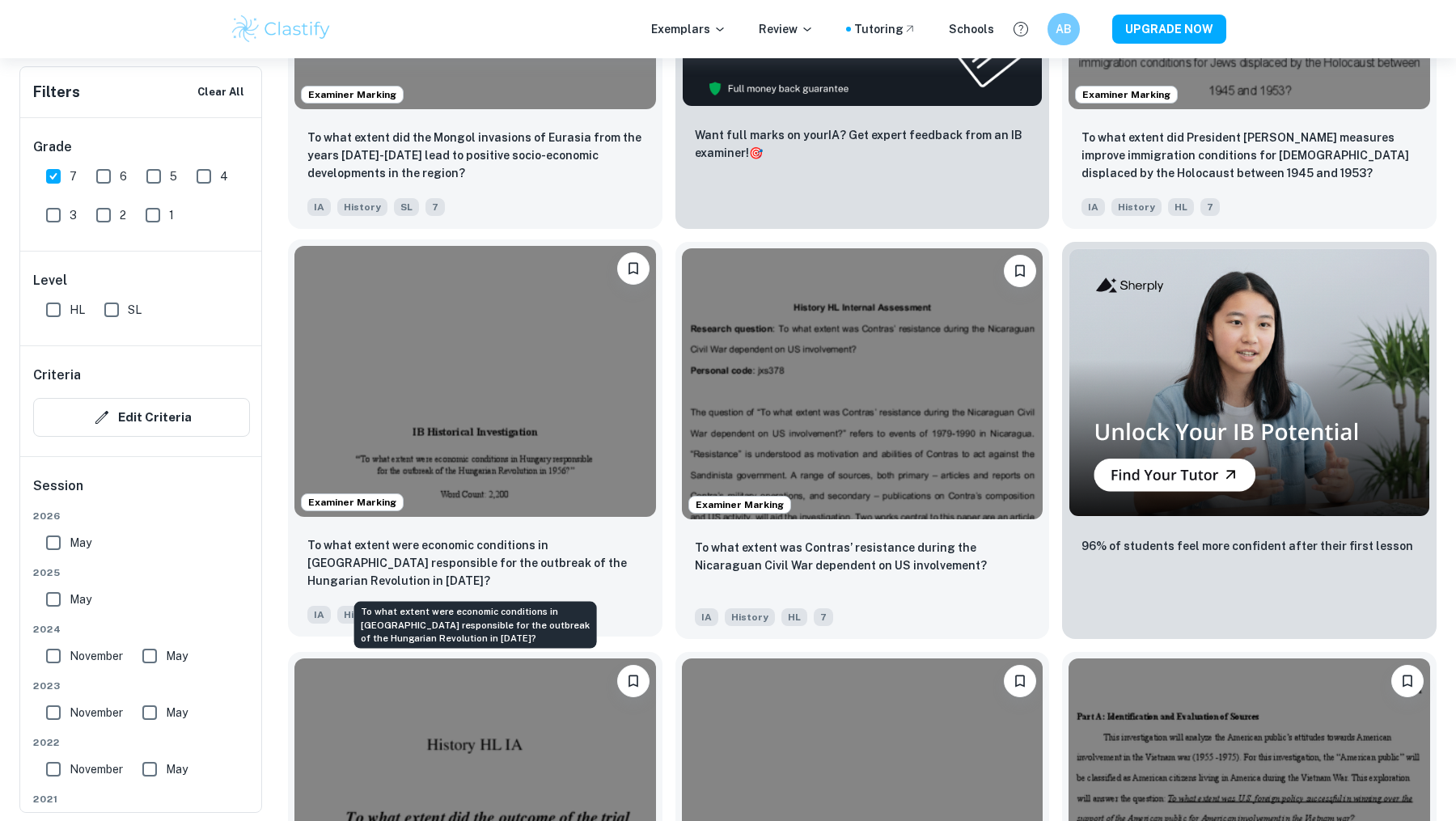
click at [570, 551] on p "To what extent were economic conditions in [GEOGRAPHIC_DATA] responsible for th…" at bounding box center [475, 563] width 335 height 53
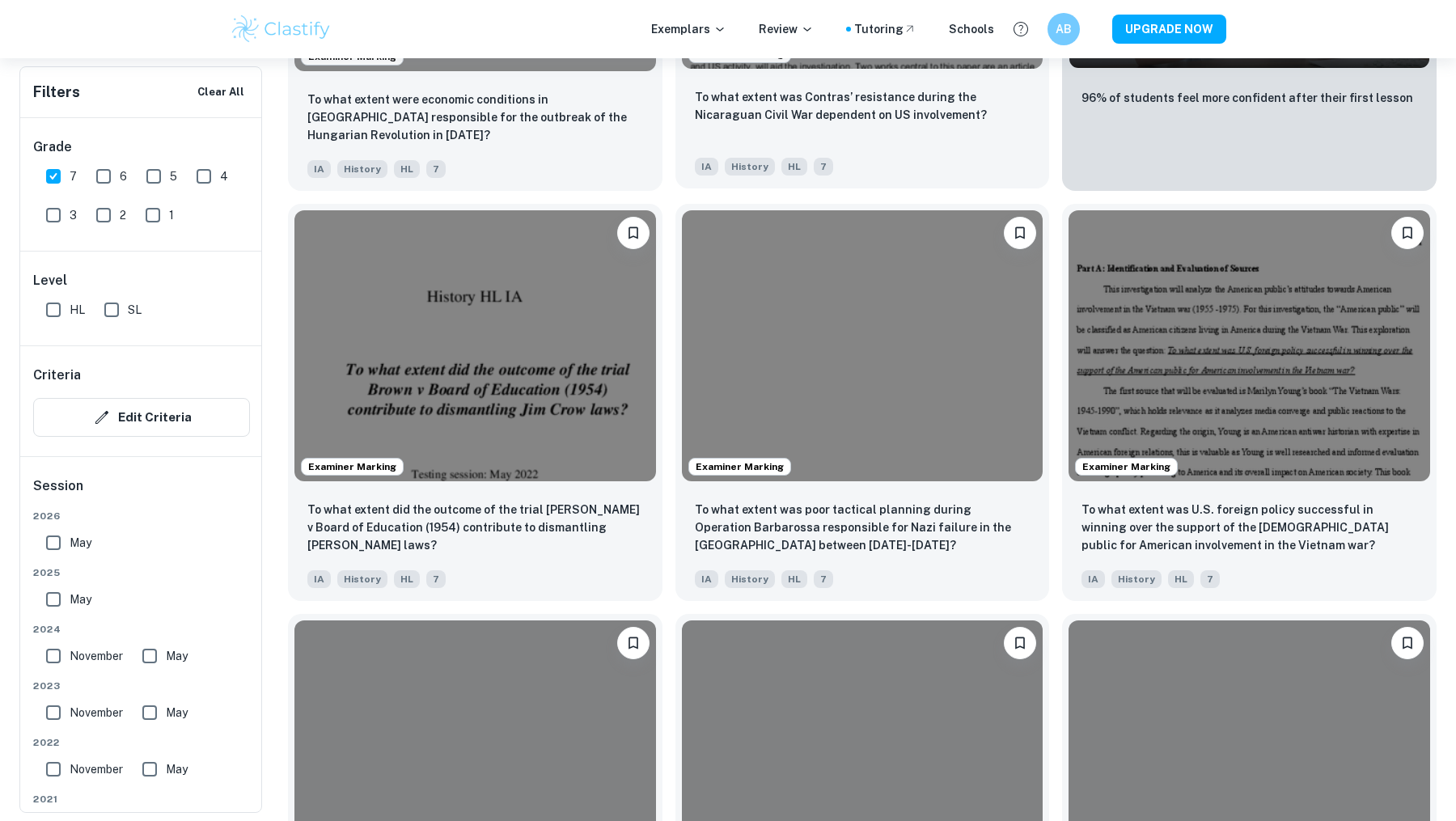
scroll to position [5848, 0]
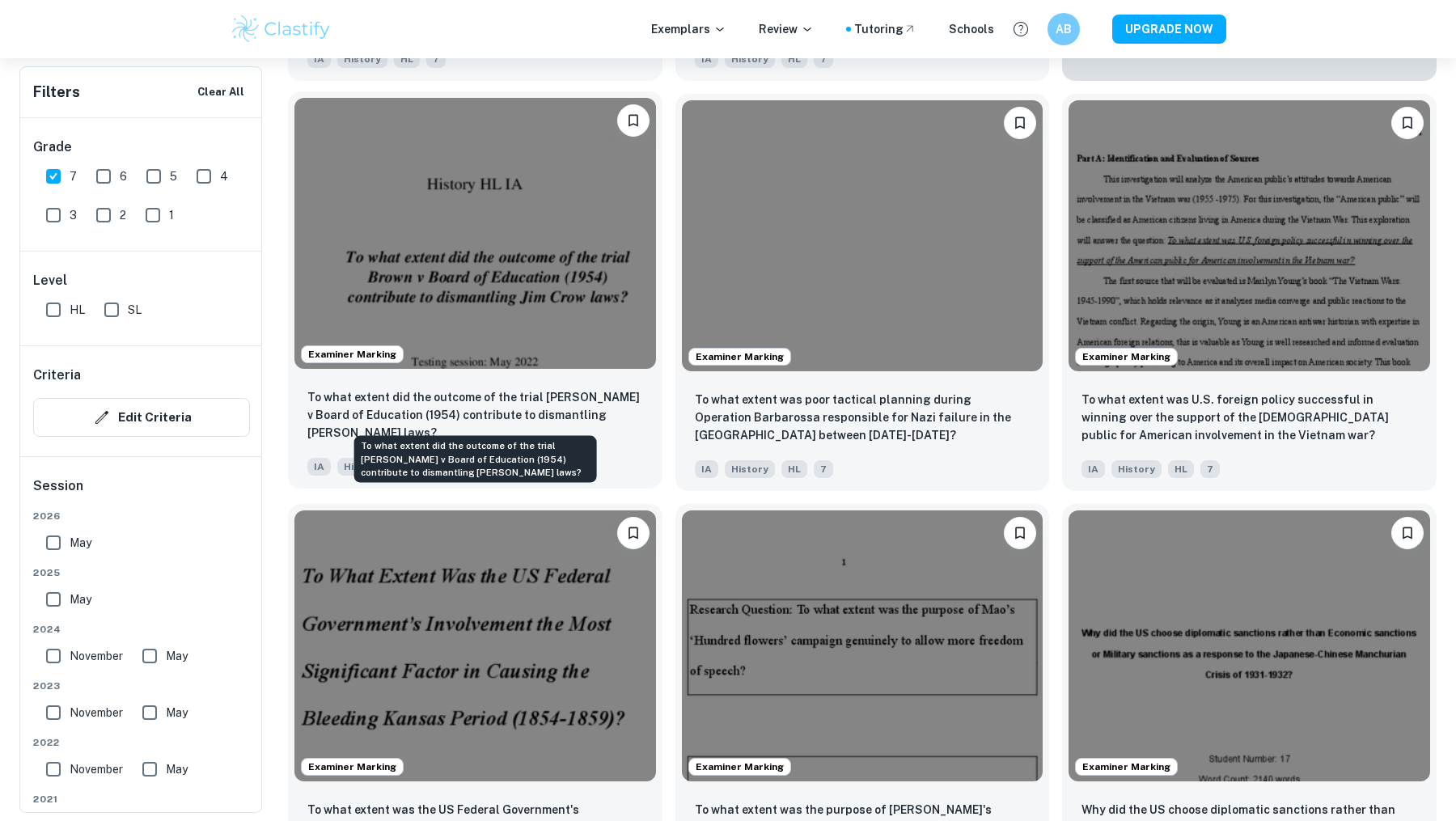
click at [537, 394] on p "To what extent did the outcome of the trial [PERSON_NAME] v Board of Education …" at bounding box center [475, 415] width 335 height 53
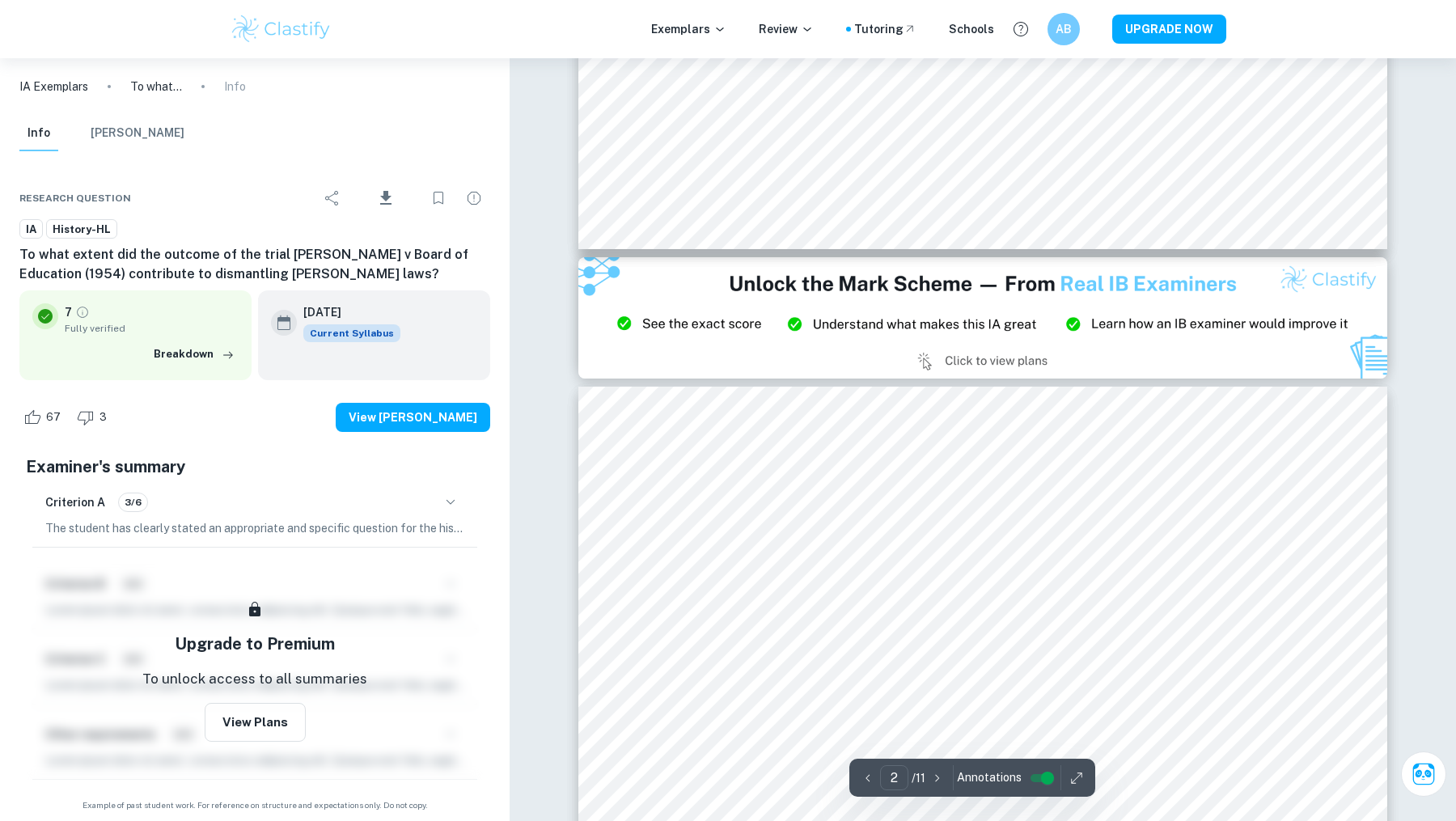
type input "3"
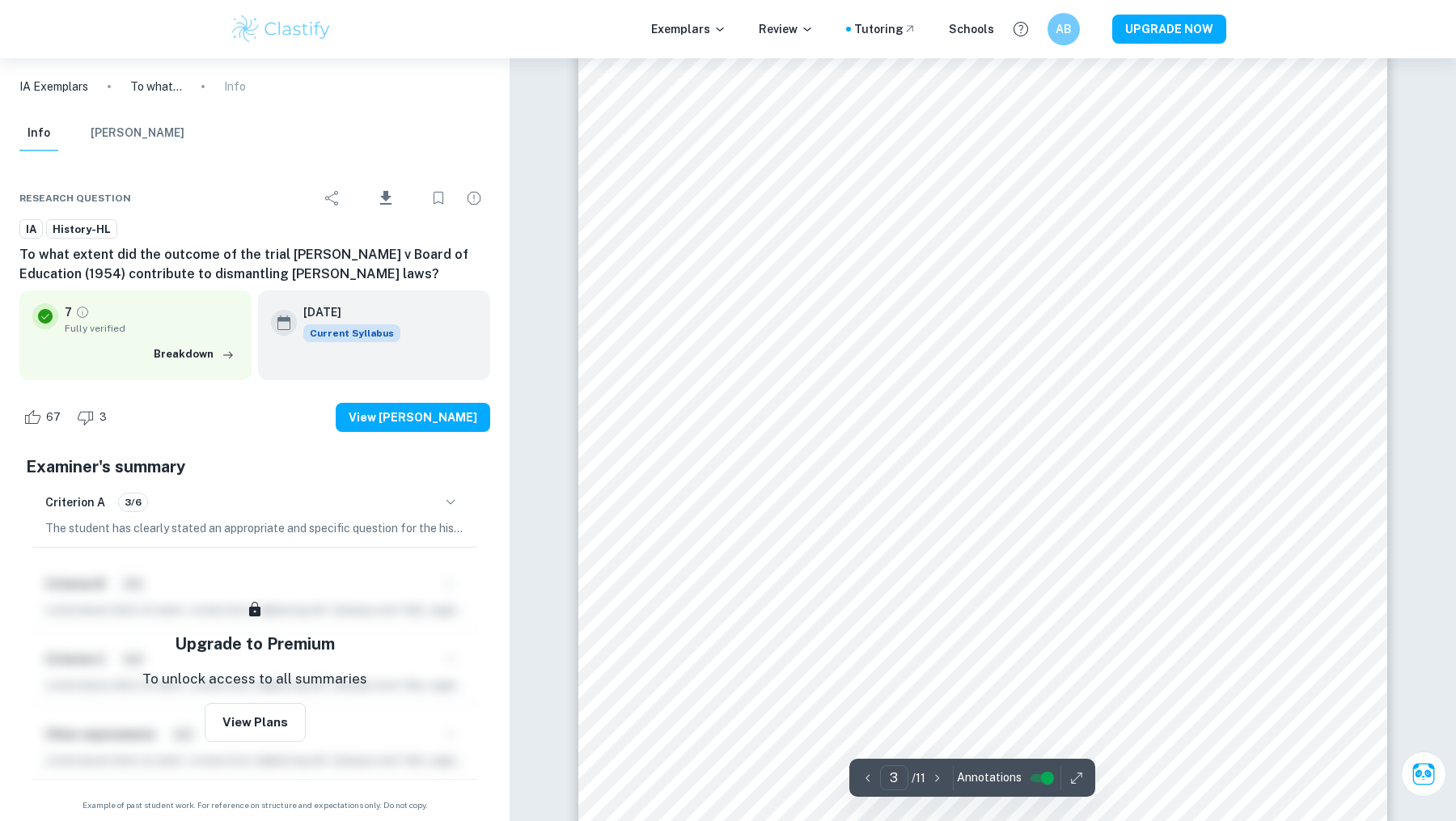
scroll to position [2394, 0]
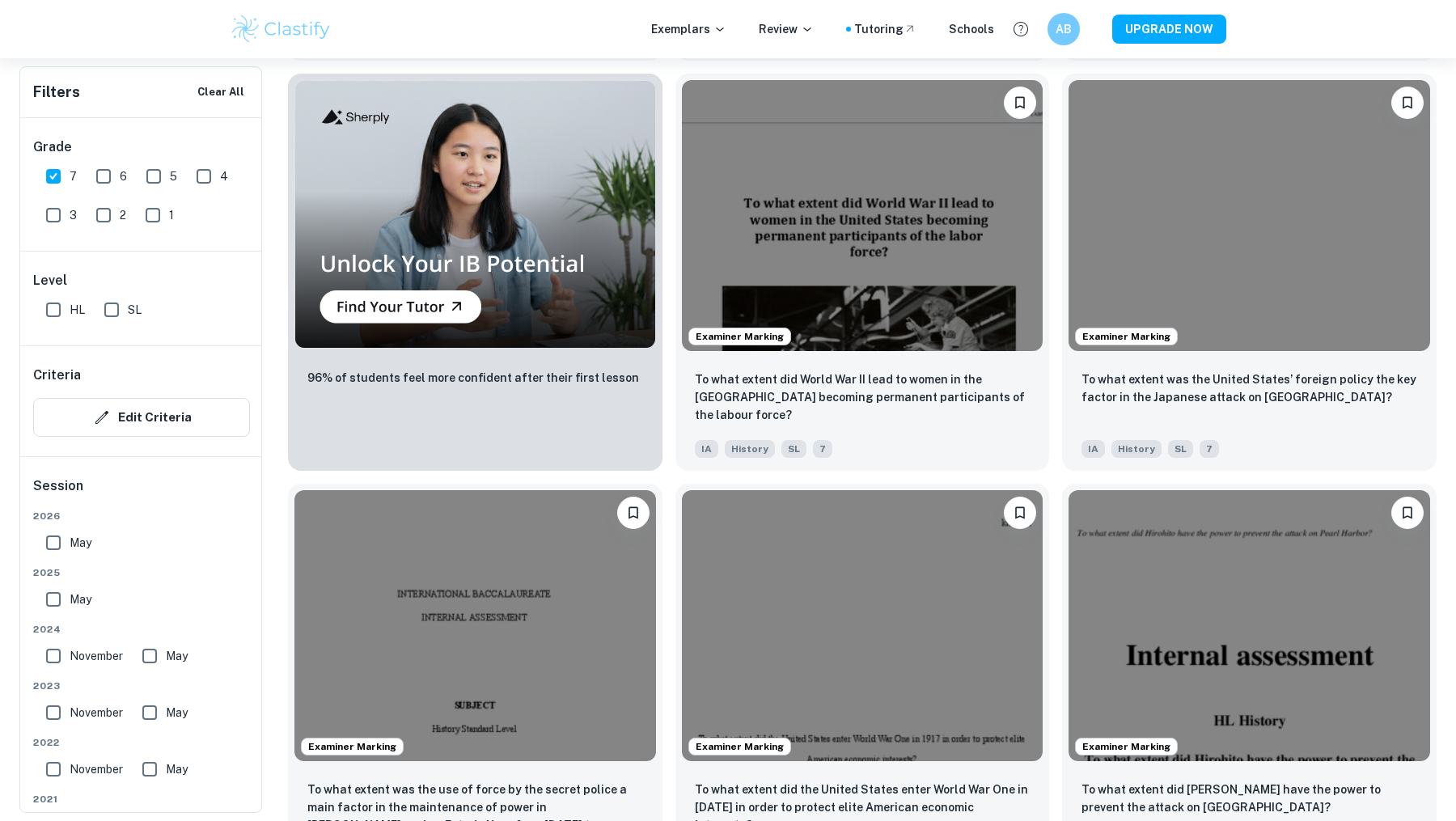
scroll to position [7925, 0]
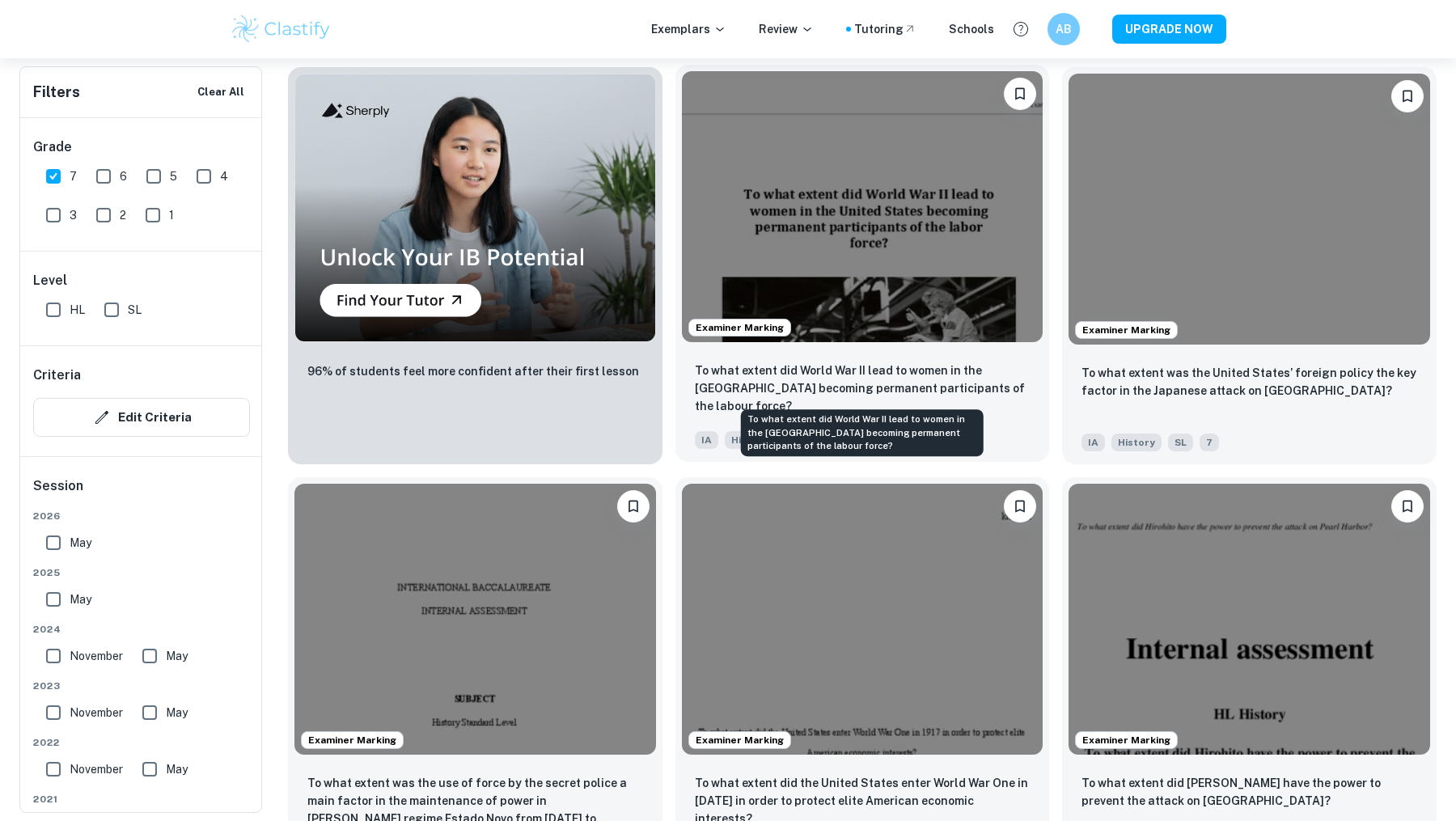
click at [739, 362] on p "To what extent did World War II lead to women in the [GEOGRAPHIC_DATA] becoming…" at bounding box center [862, 388] width 335 height 53
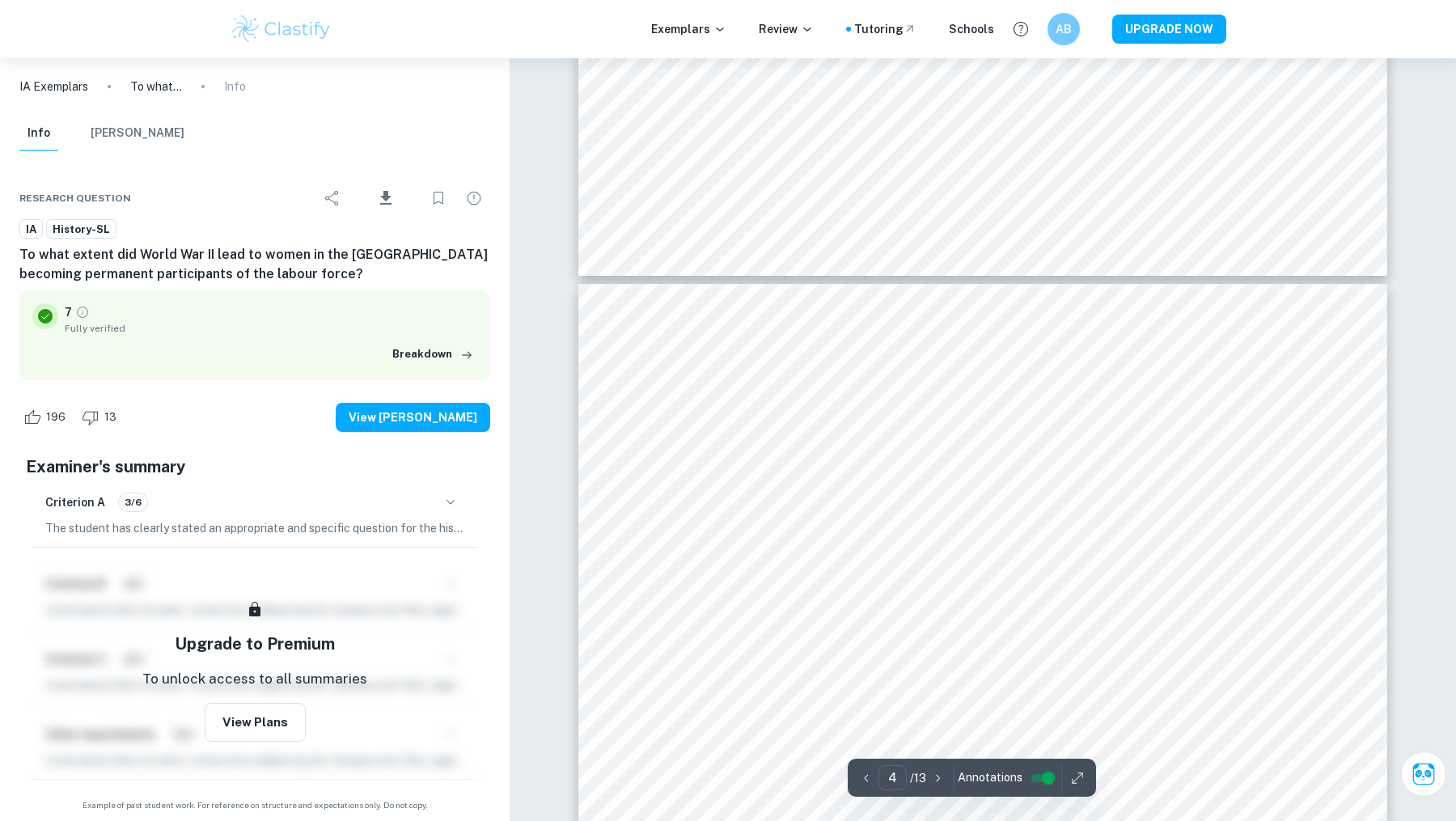
scroll to position [3540, 0]
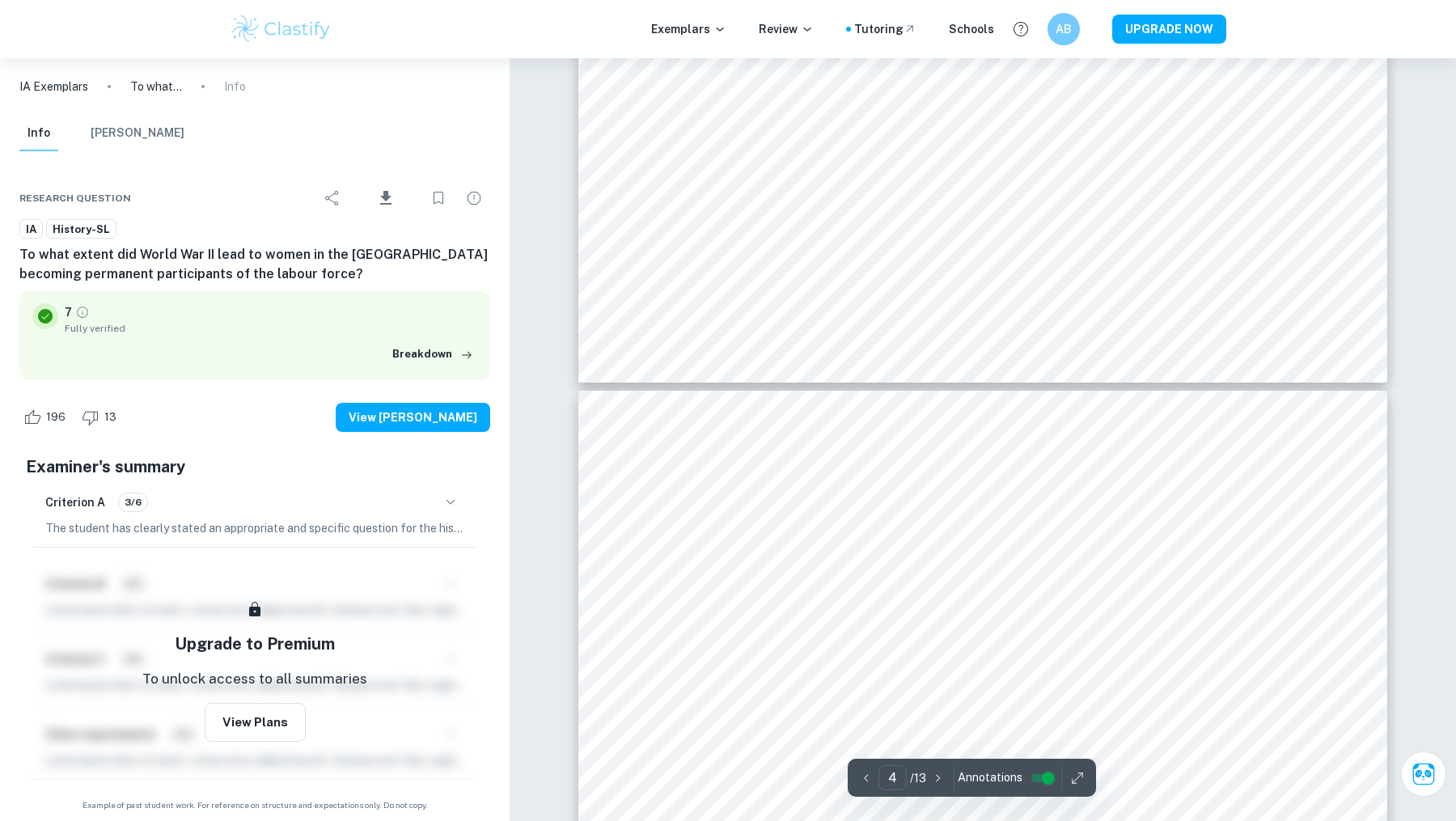
type input "5"
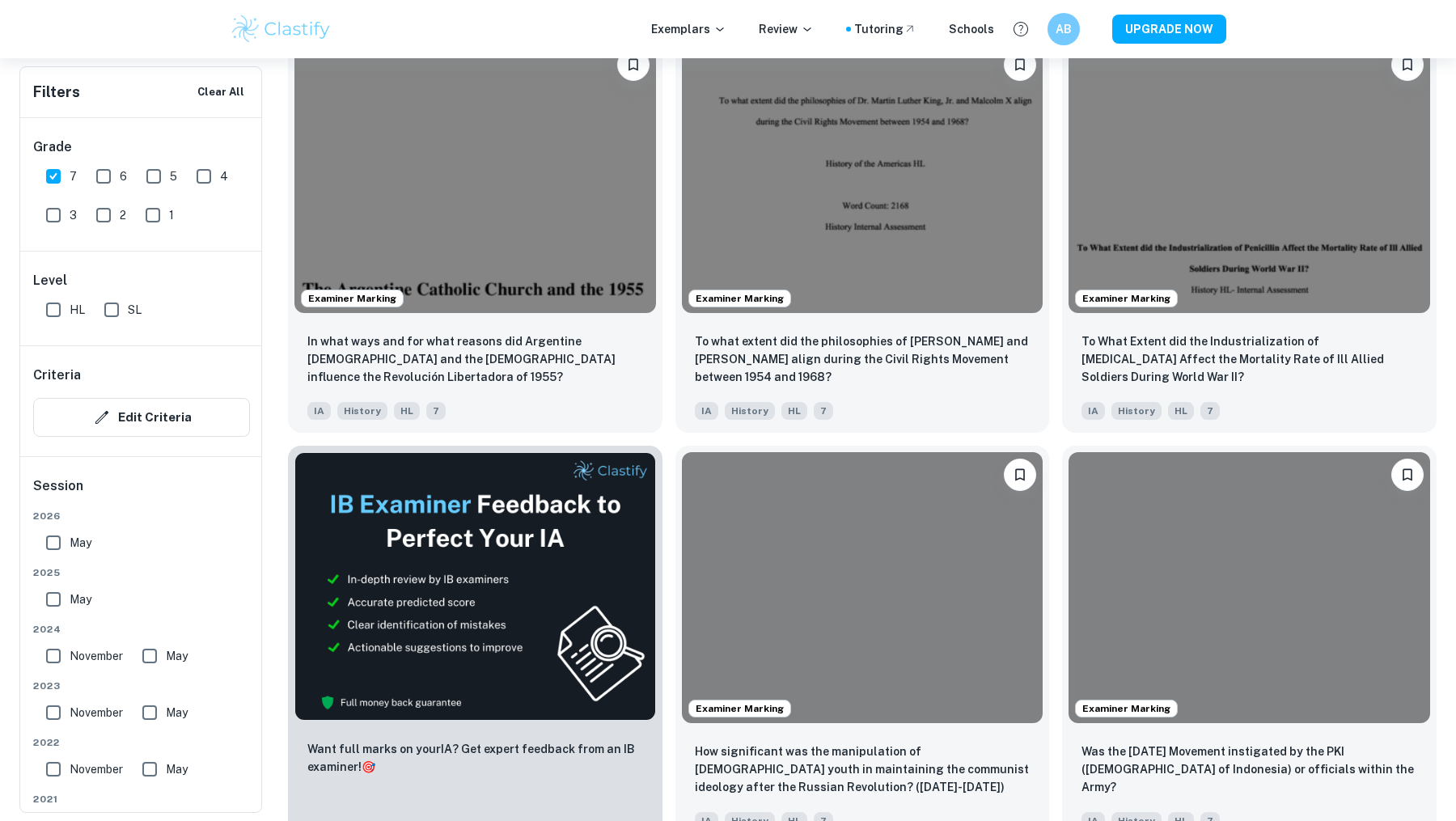
scroll to position [9400, 0]
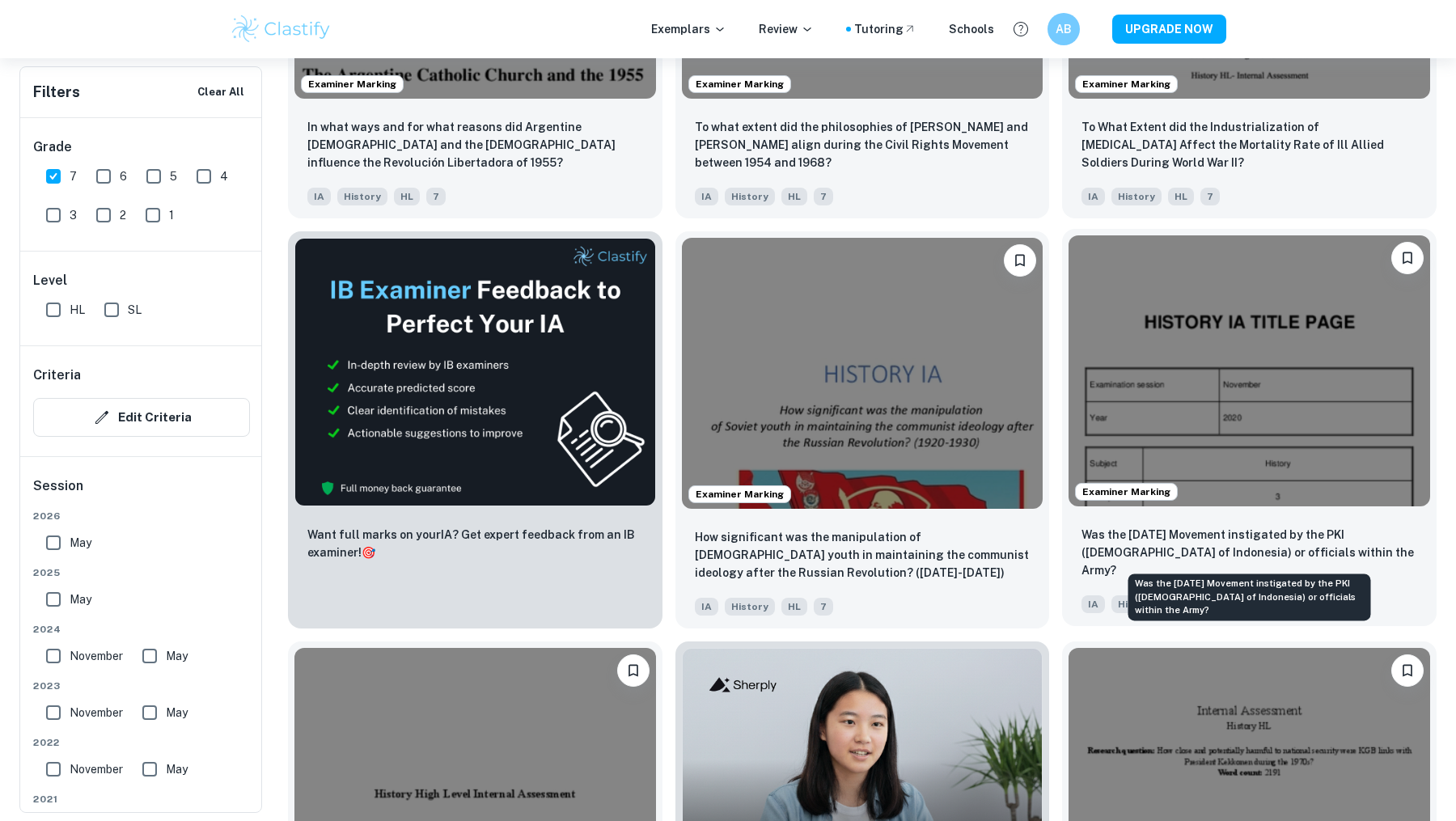
click at [1140, 553] on p "Was the [DATE] Movement instigated by the PKI ([DEMOGRAPHIC_DATA] of Indonesia)…" at bounding box center [1249, 552] width 335 height 53
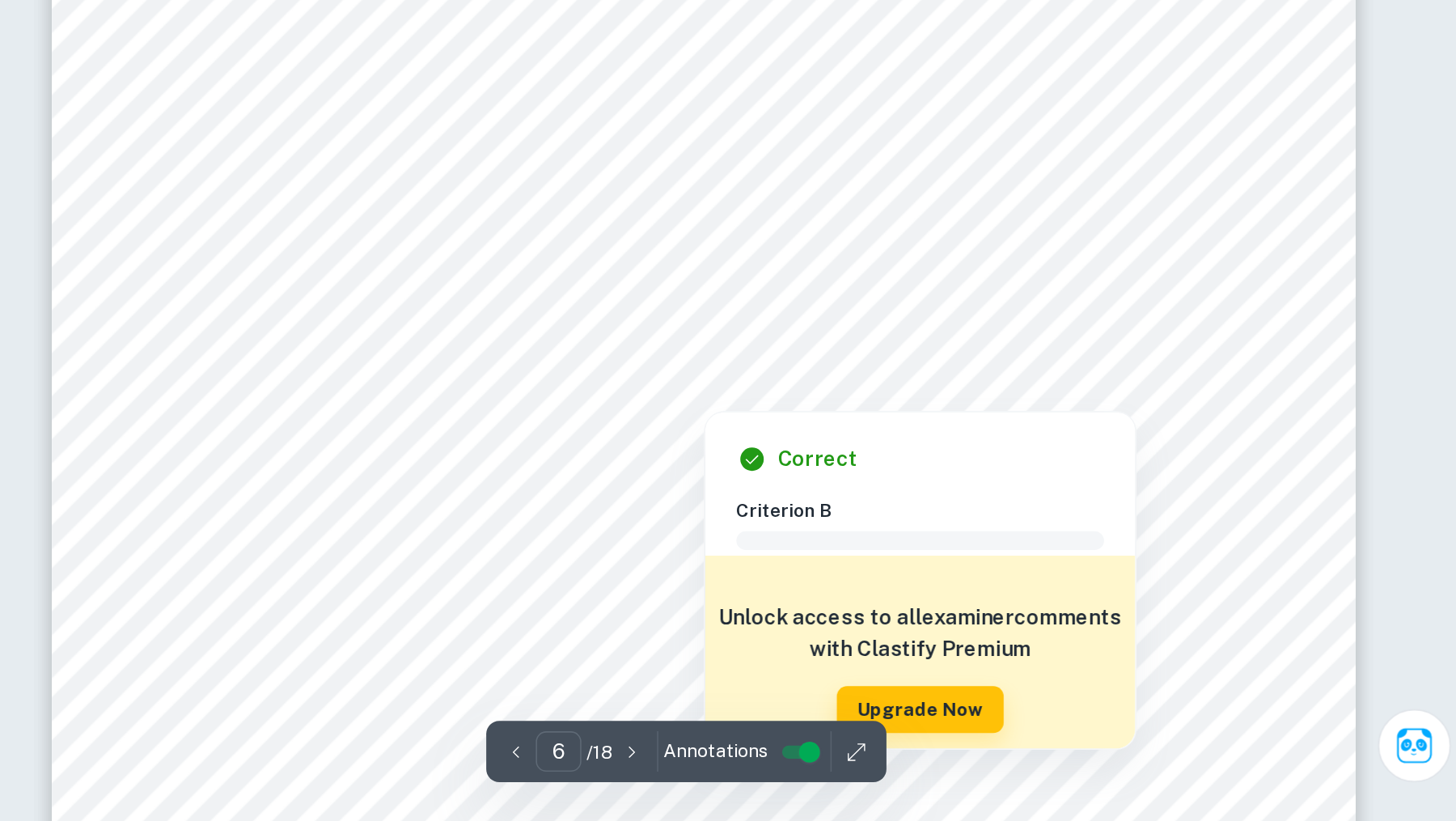
scroll to position [5744, 0]
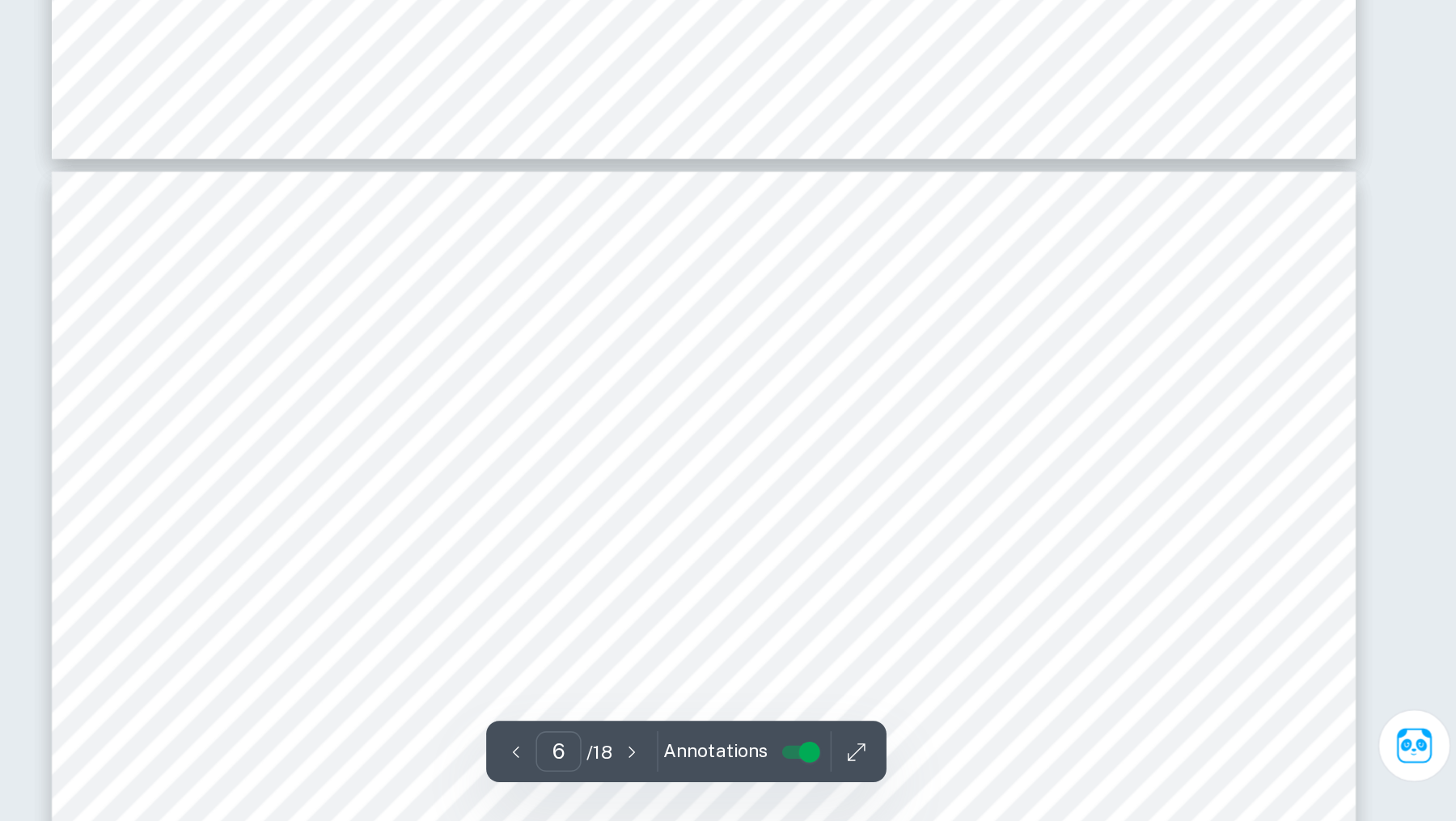
type input "7"
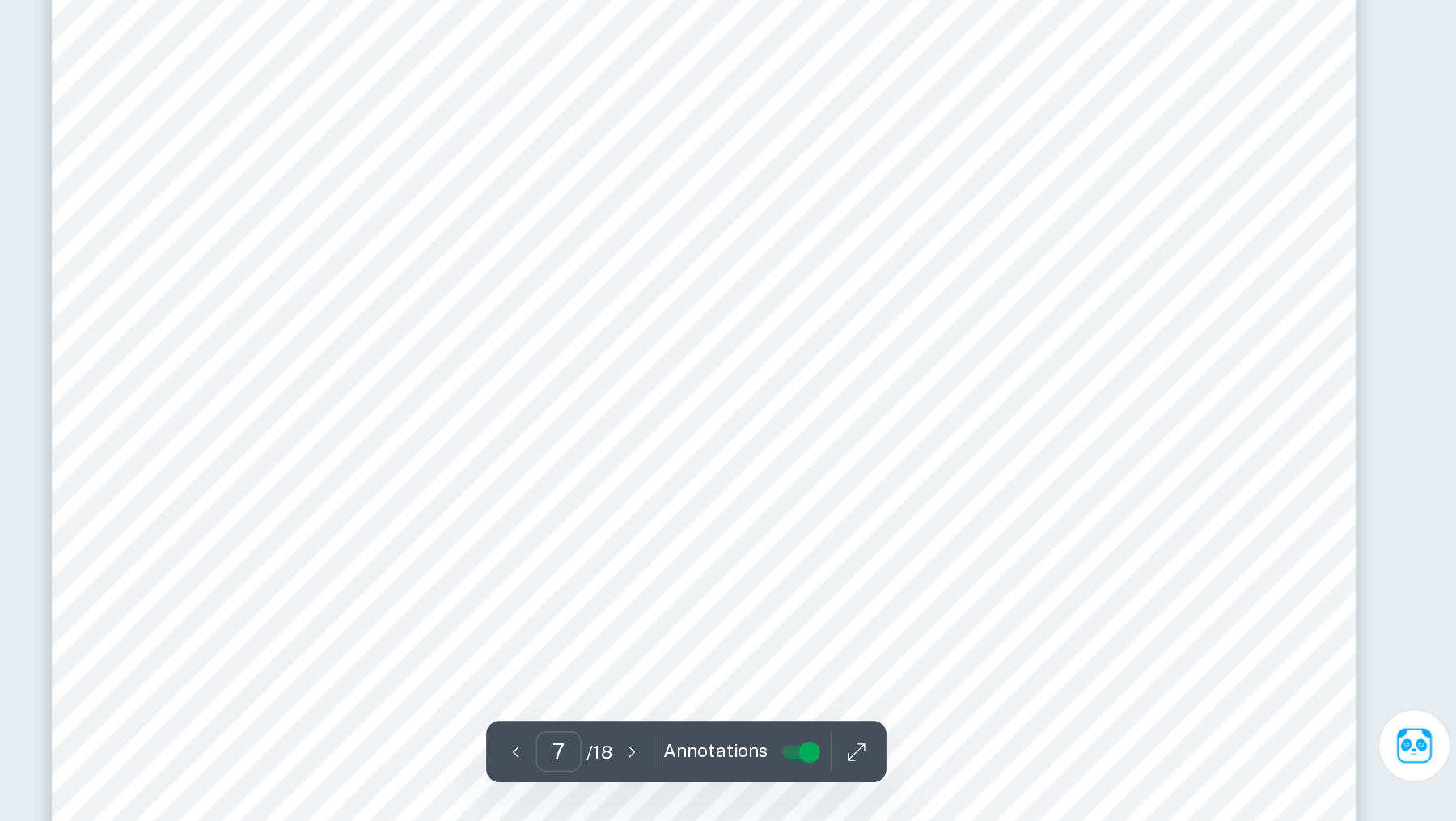
scroll to position [6390, 0]
